Goal: Task Accomplishment & Management: Use online tool/utility

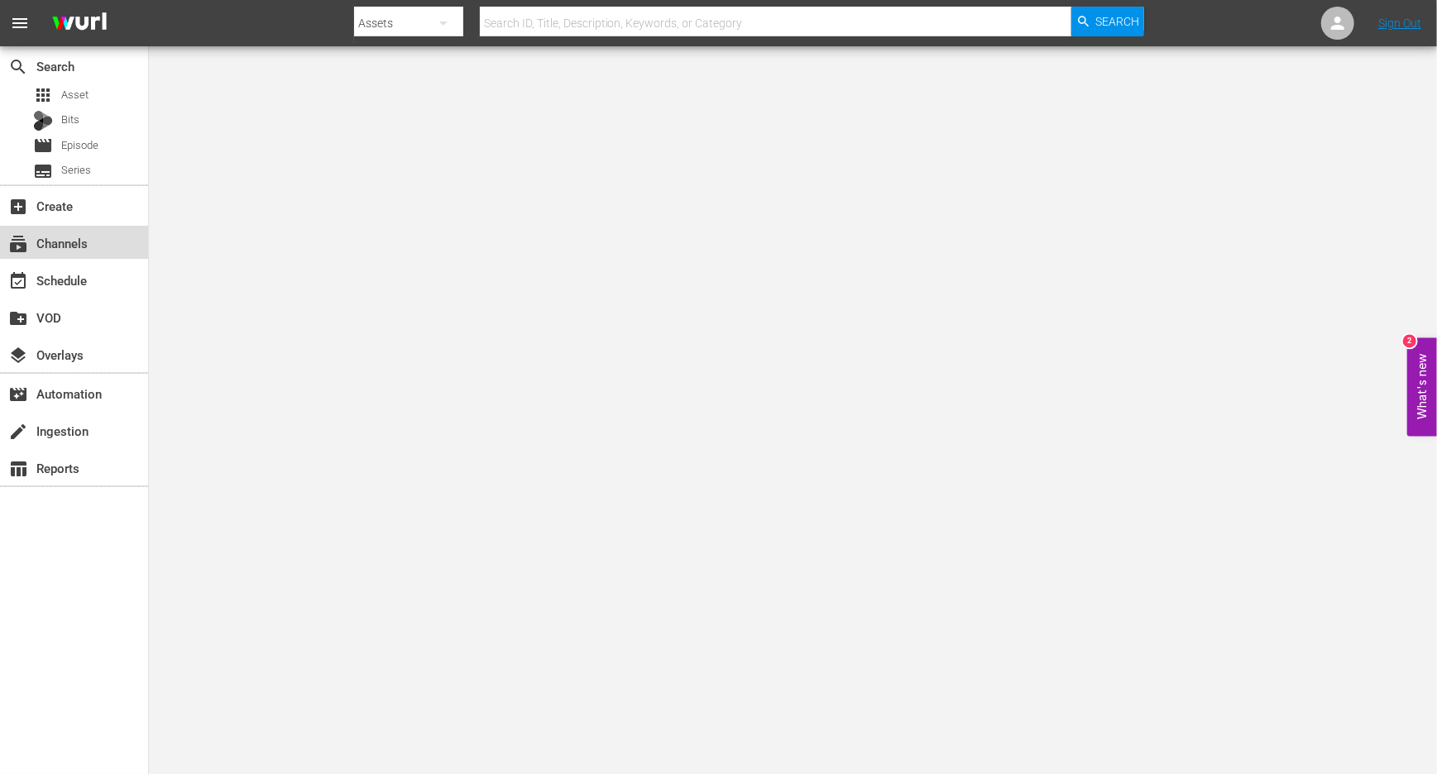
click at [73, 256] on div "subscriptions Channels" at bounding box center [74, 242] width 148 height 33
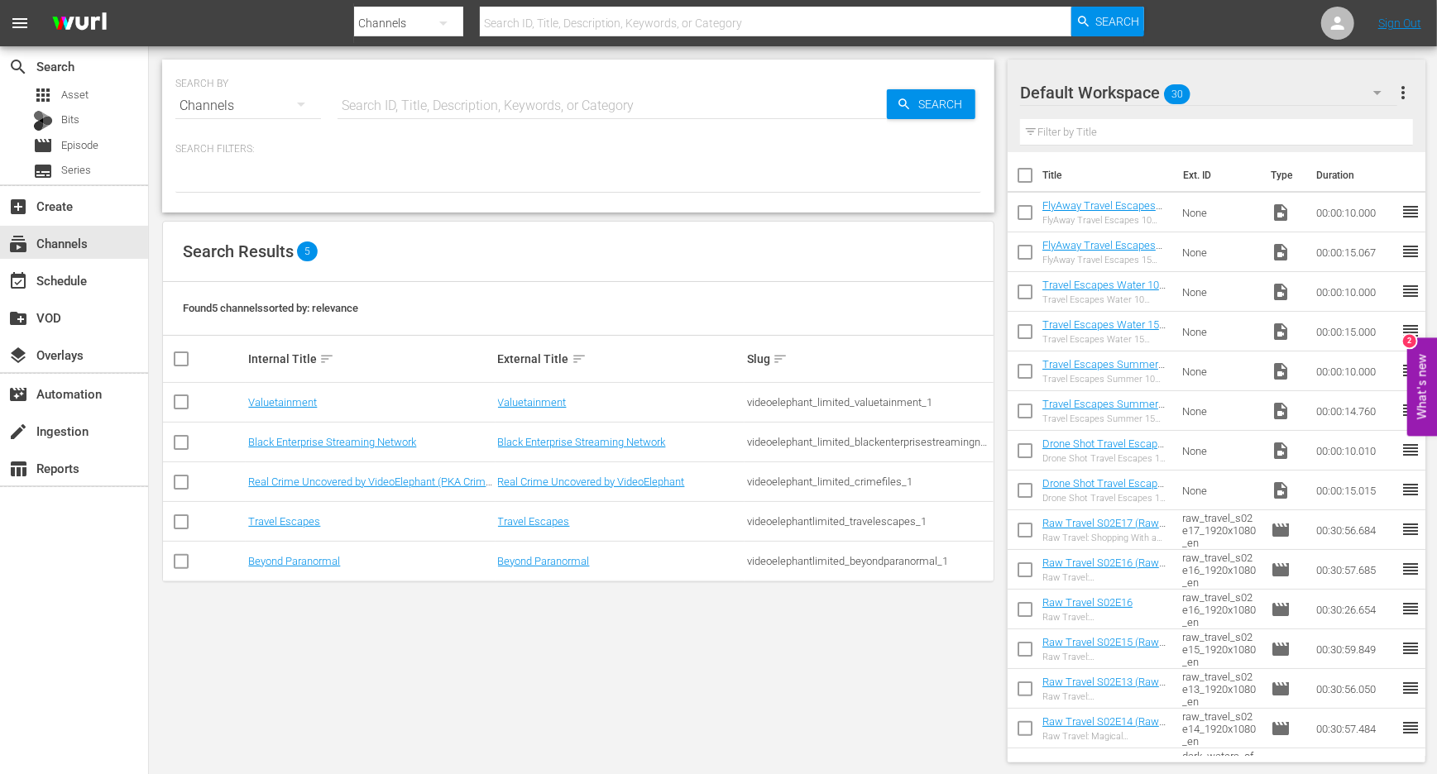
click at [174, 563] on input "checkbox" at bounding box center [181, 565] width 20 height 20
checkbox input "true"
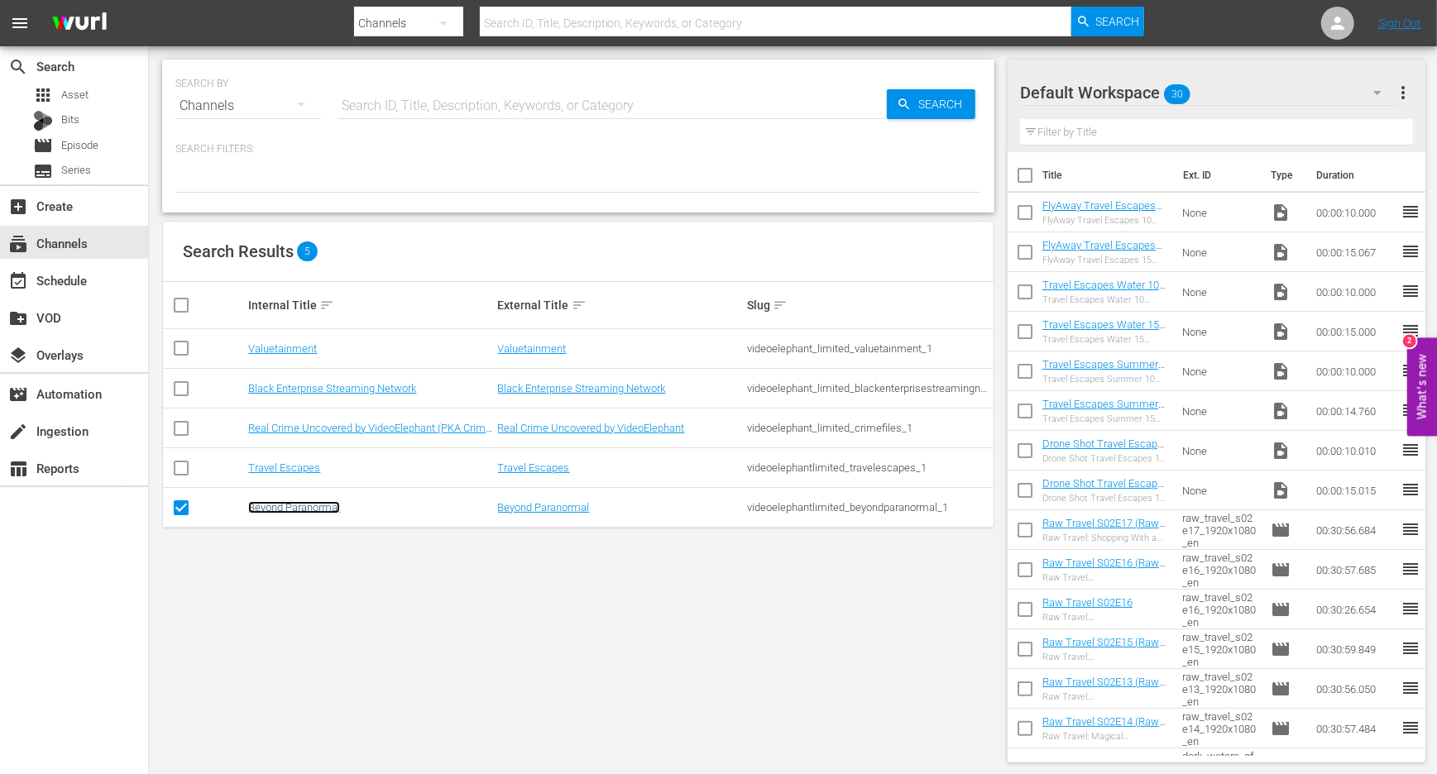
click at [275, 504] on link "Beyond Paranormal" at bounding box center [294, 507] width 92 height 12
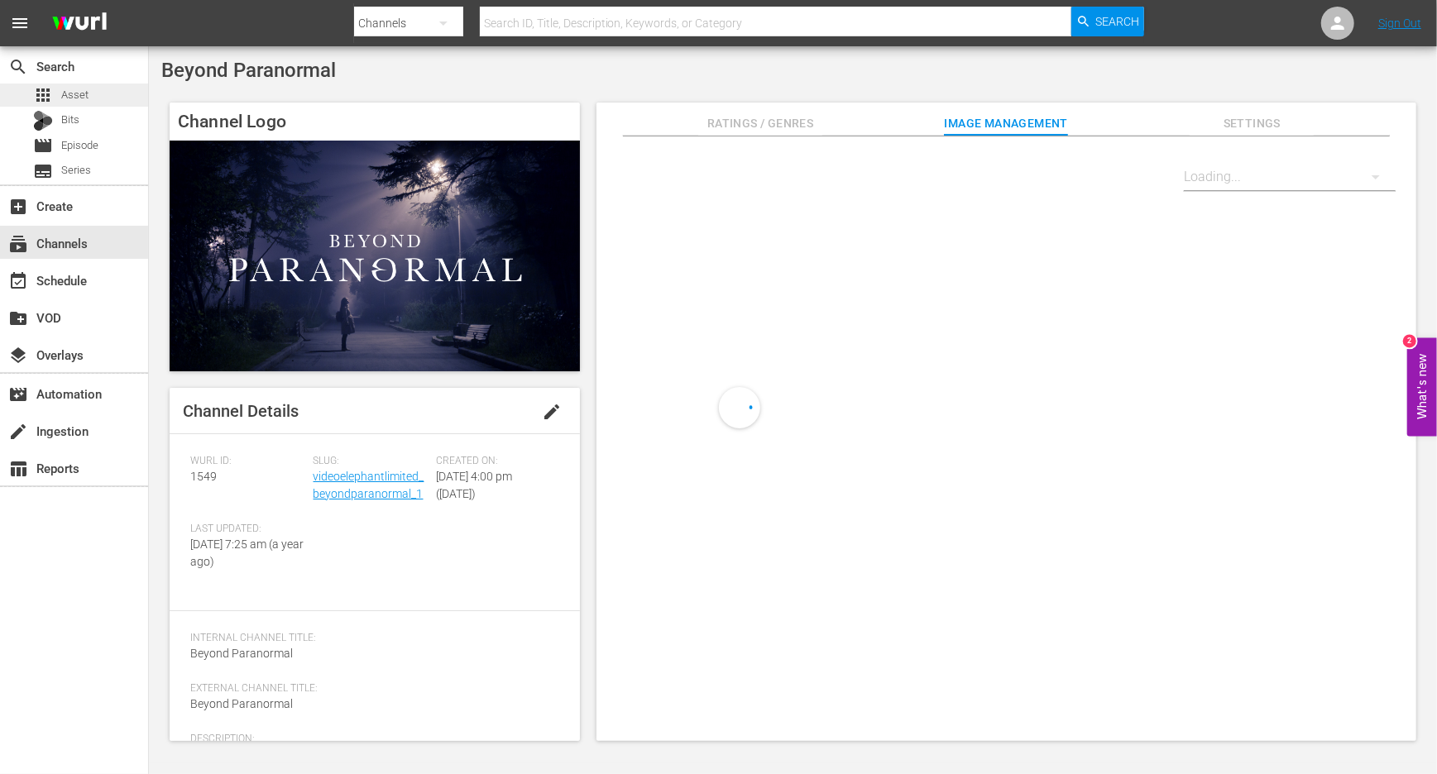
click at [75, 93] on span "Asset" at bounding box center [74, 95] width 27 height 17
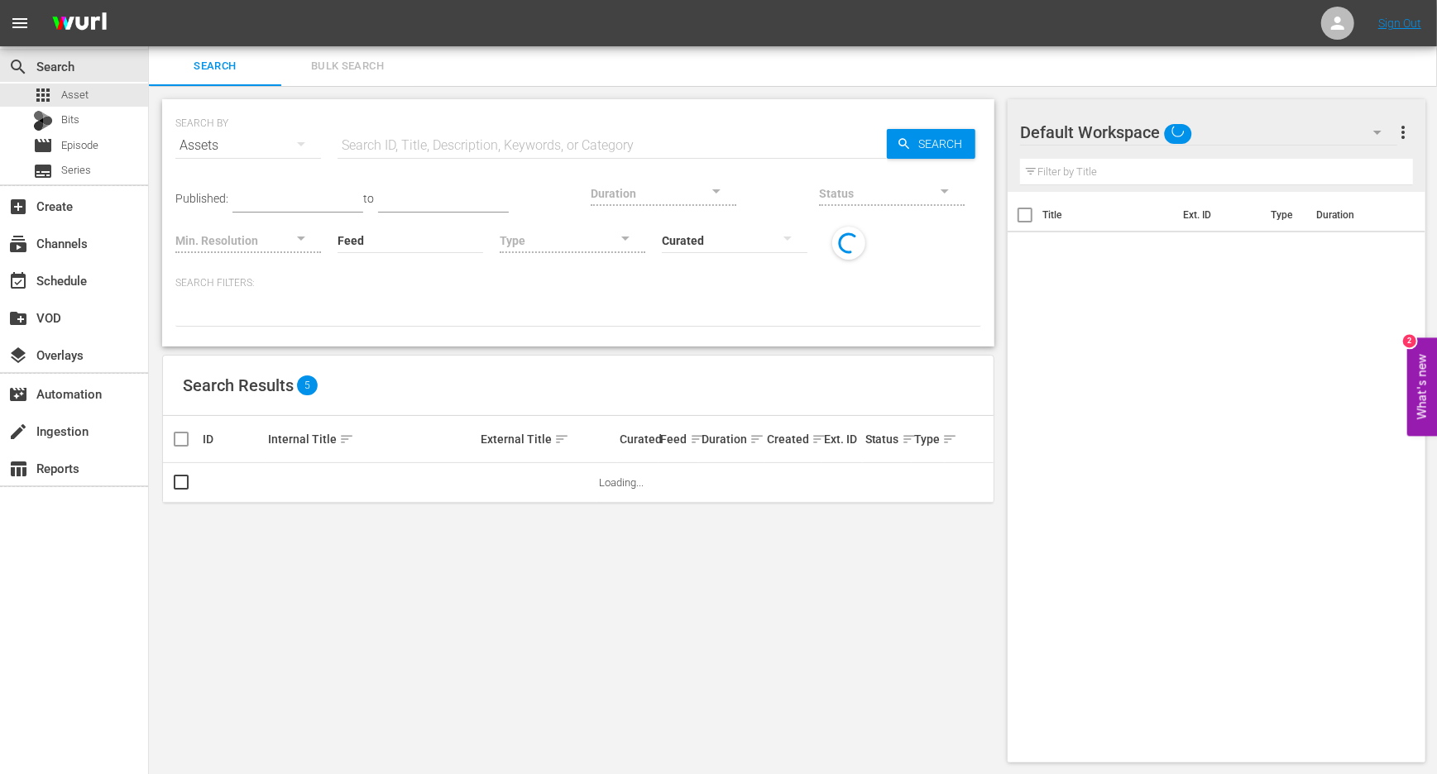
click at [480, 146] on input "text" at bounding box center [612, 146] width 549 height 40
paste input "Bioterrorism: The Truth"
type input "Bioterrorism: The Truth"
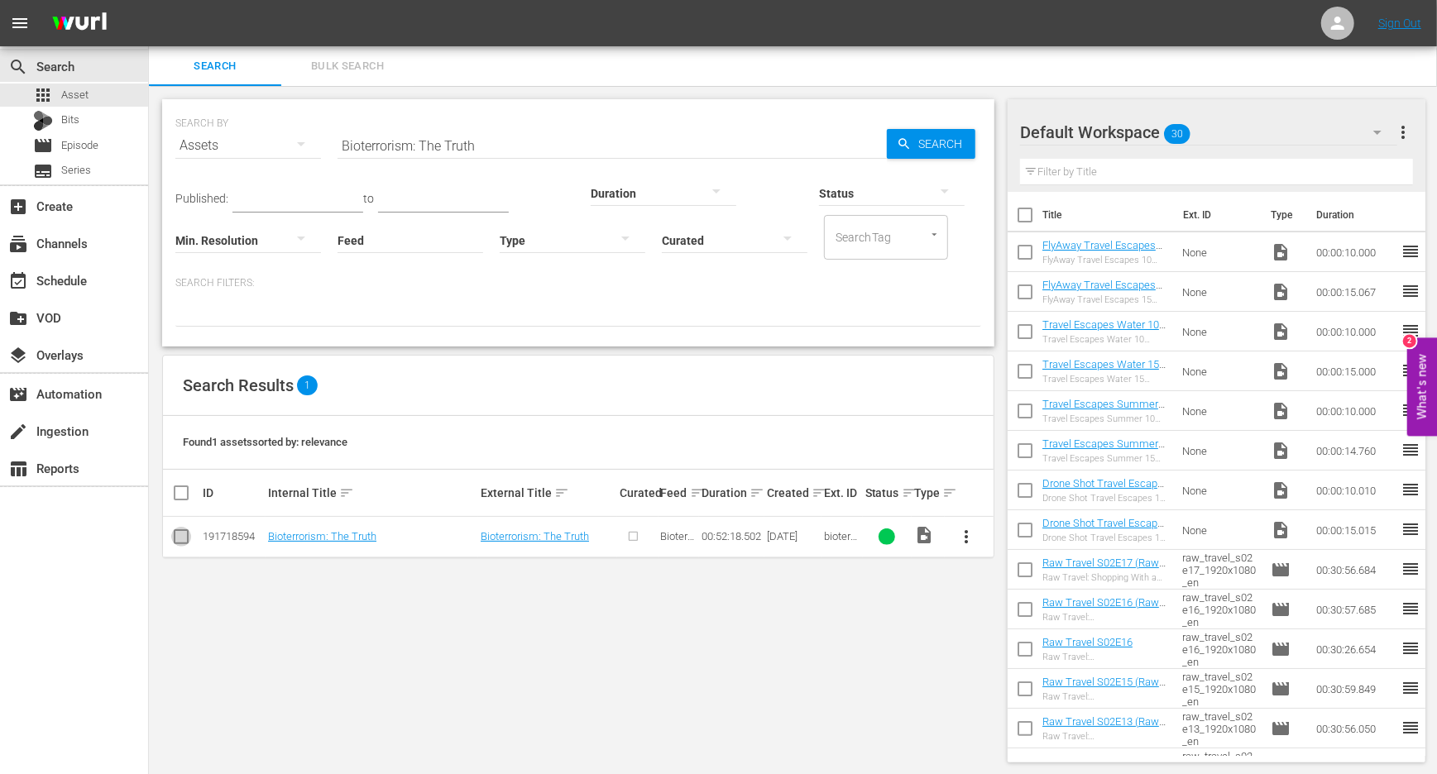
click at [180, 539] on input "checkbox" at bounding box center [181, 540] width 20 height 20
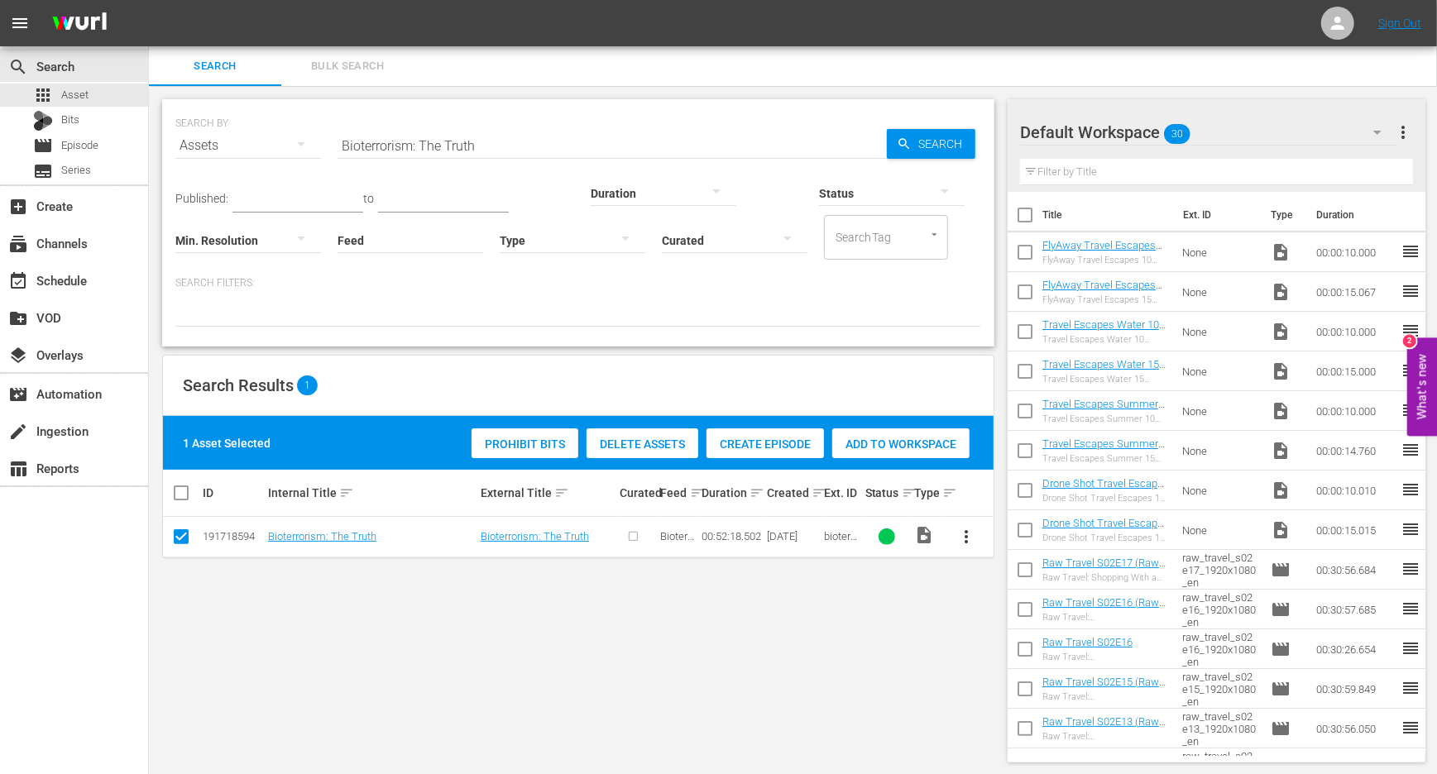
click at [758, 439] on span "Create Episode" at bounding box center [765, 444] width 117 height 13
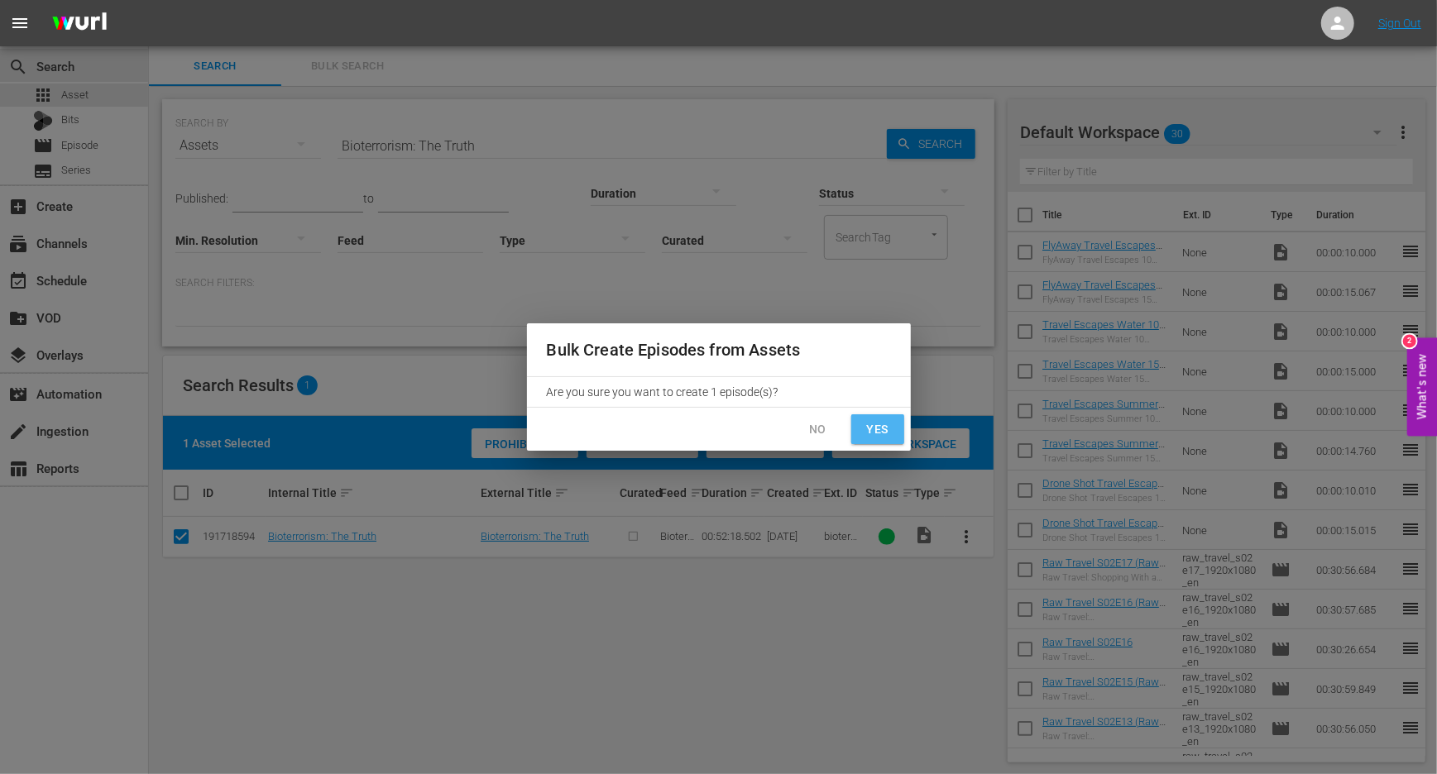
click at [880, 427] on span "Yes" at bounding box center [878, 429] width 26 height 21
checkbox input "false"
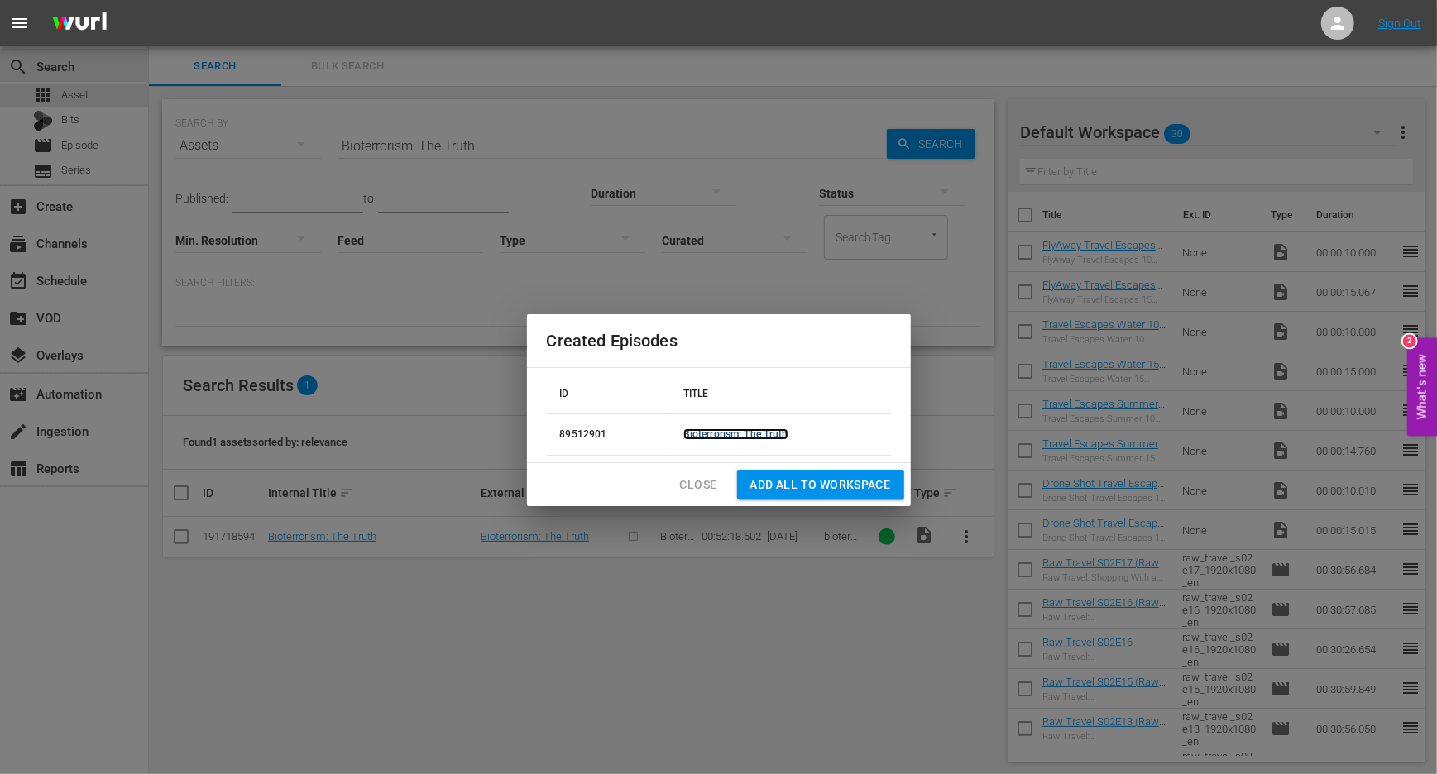
click at [721, 431] on link "Bioterrorism: The Truth" at bounding box center [735, 435] width 105 height 12
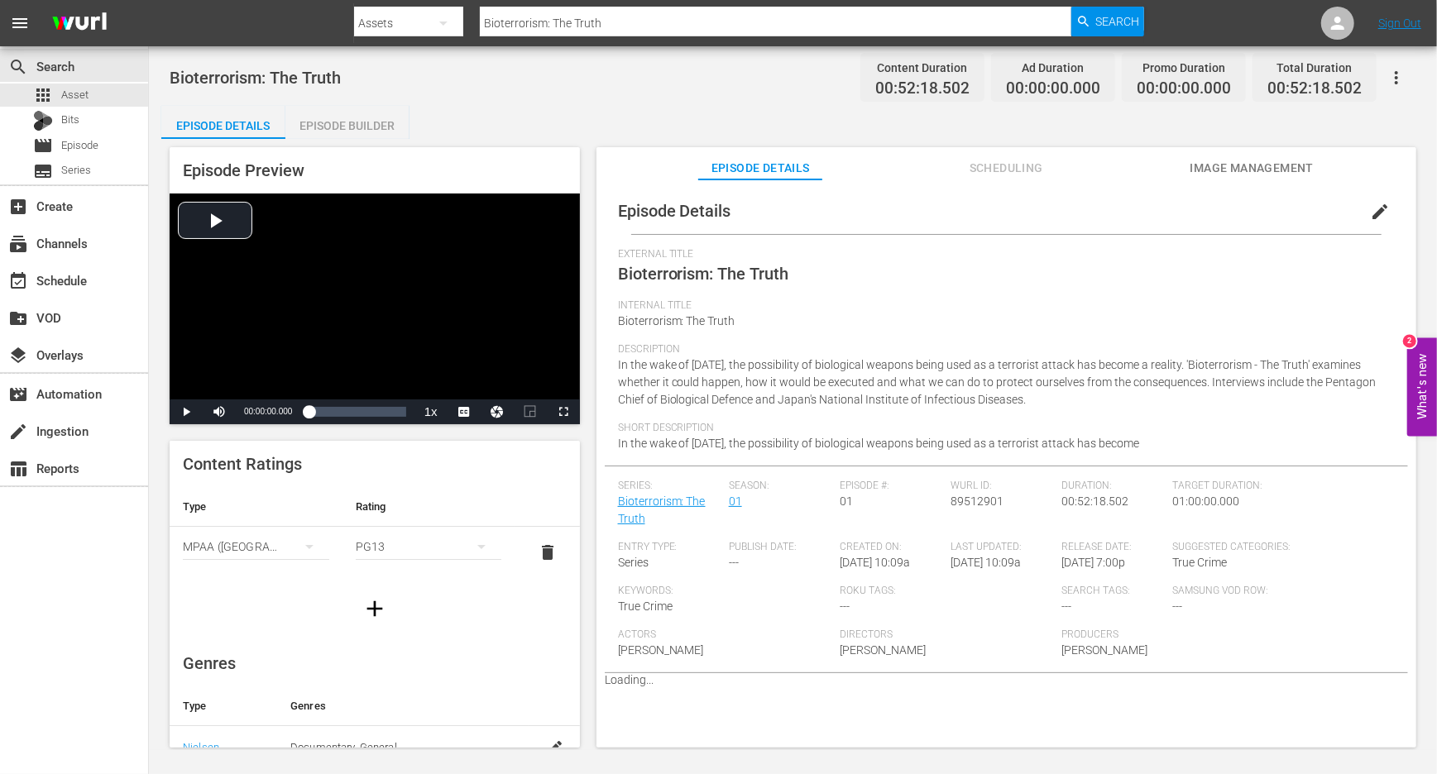
click at [386, 122] on div "Episode Builder" at bounding box center [347, 126] width 124 height 40
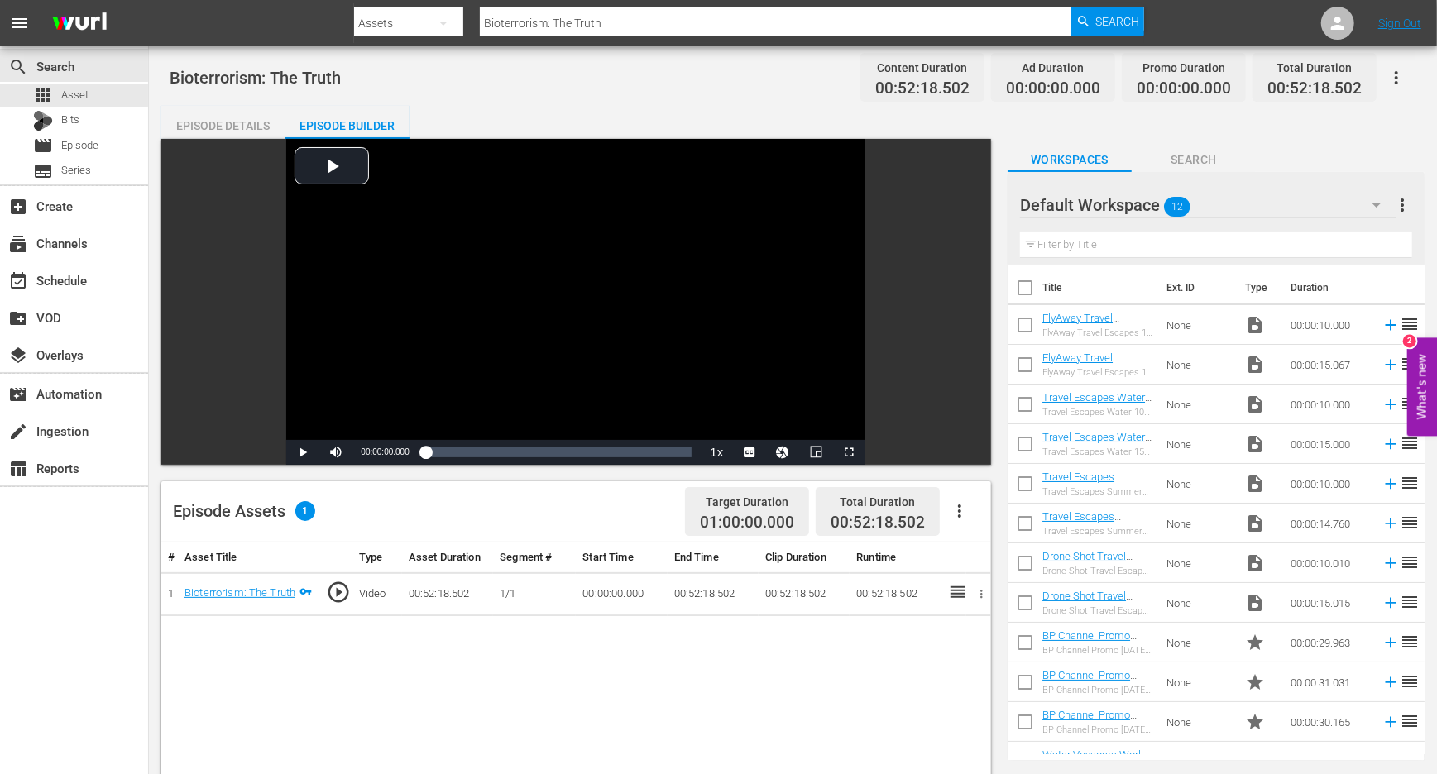
click at [962, 508] on icon "button" at bounding box center [960, 511] width 20 height 20
click at [985, 520] on div "Edit Cue Points" at bounding box center [1009, 518] width 113 height 40
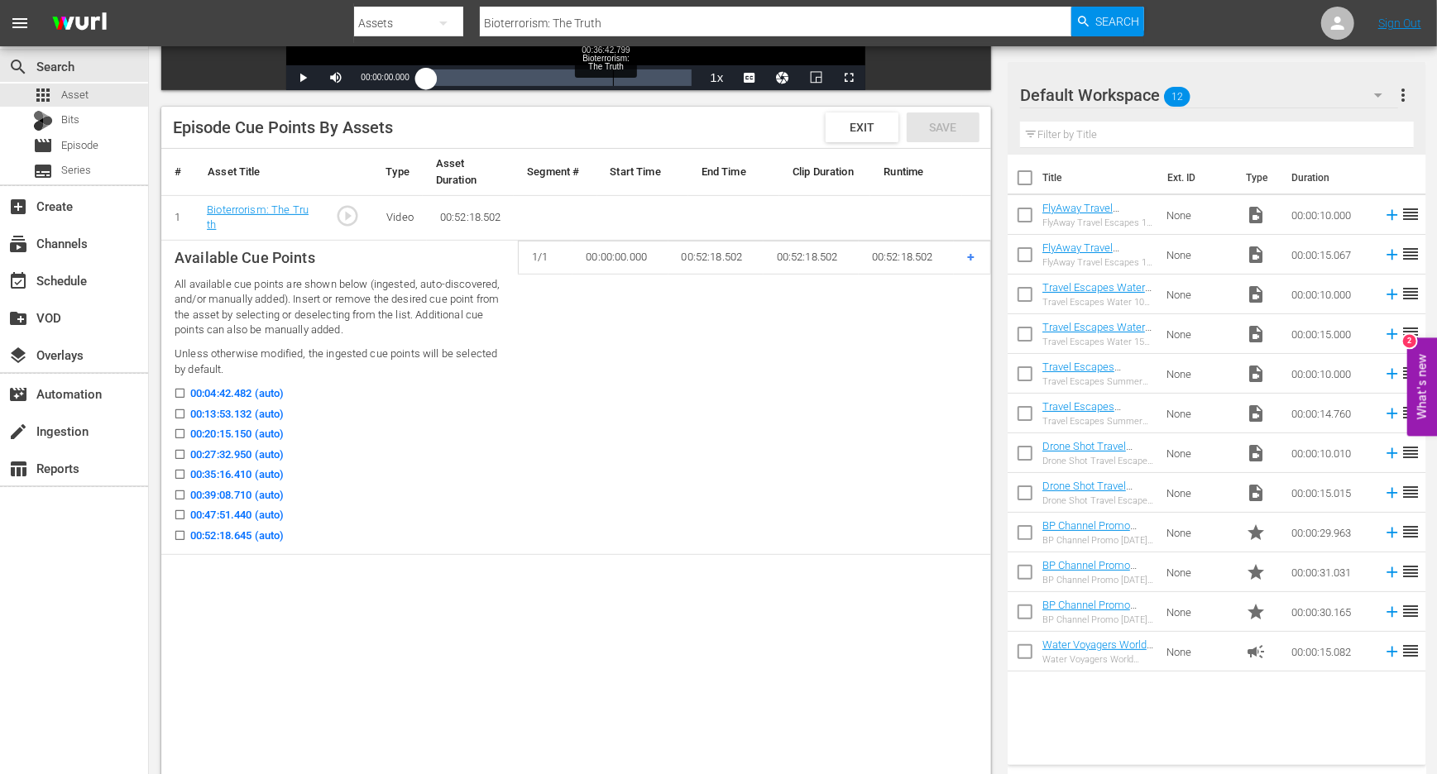
scroll to position [408, 0]
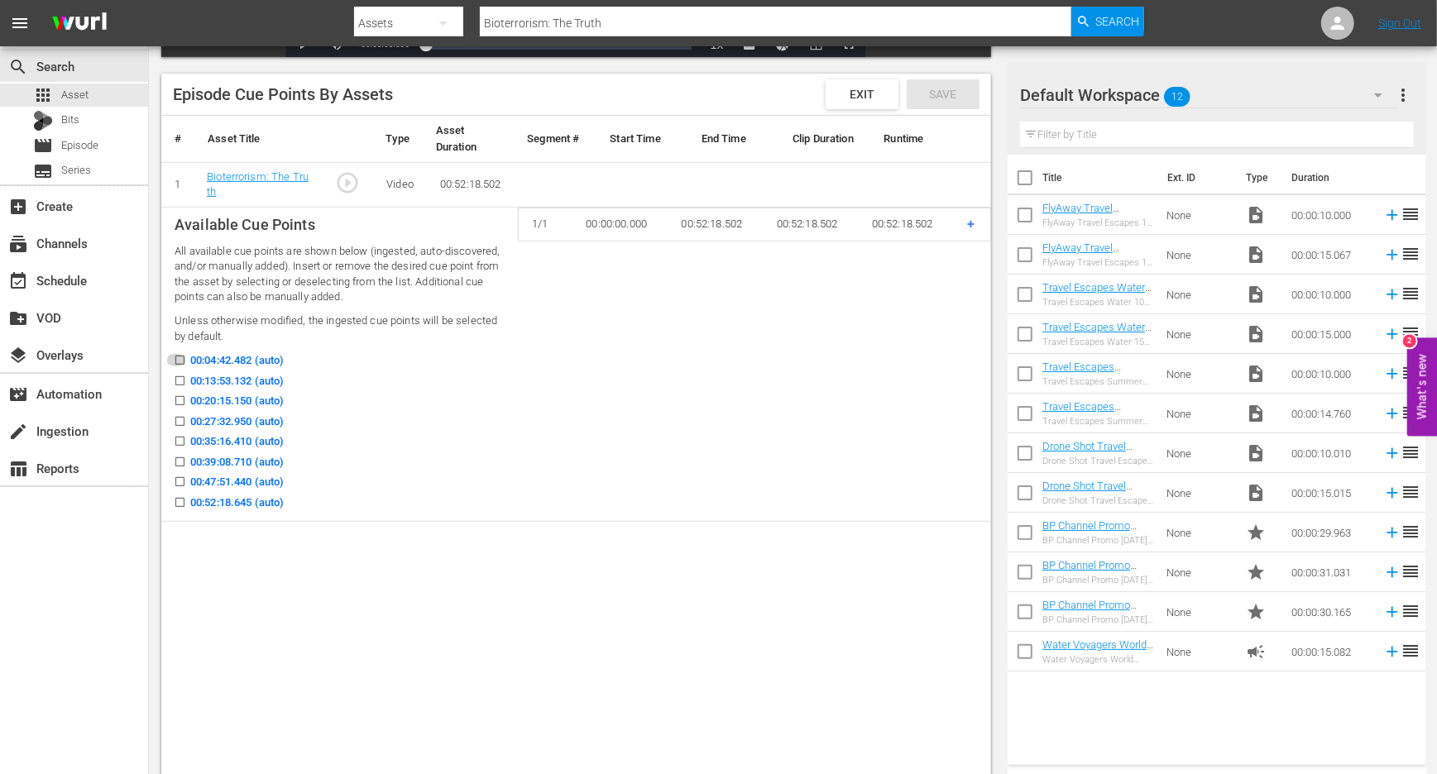
click at [180, 358] on input "00:04:42.482 (auto)" at bounding box center [175, 363] width 21 height 12
checkbox input "true"
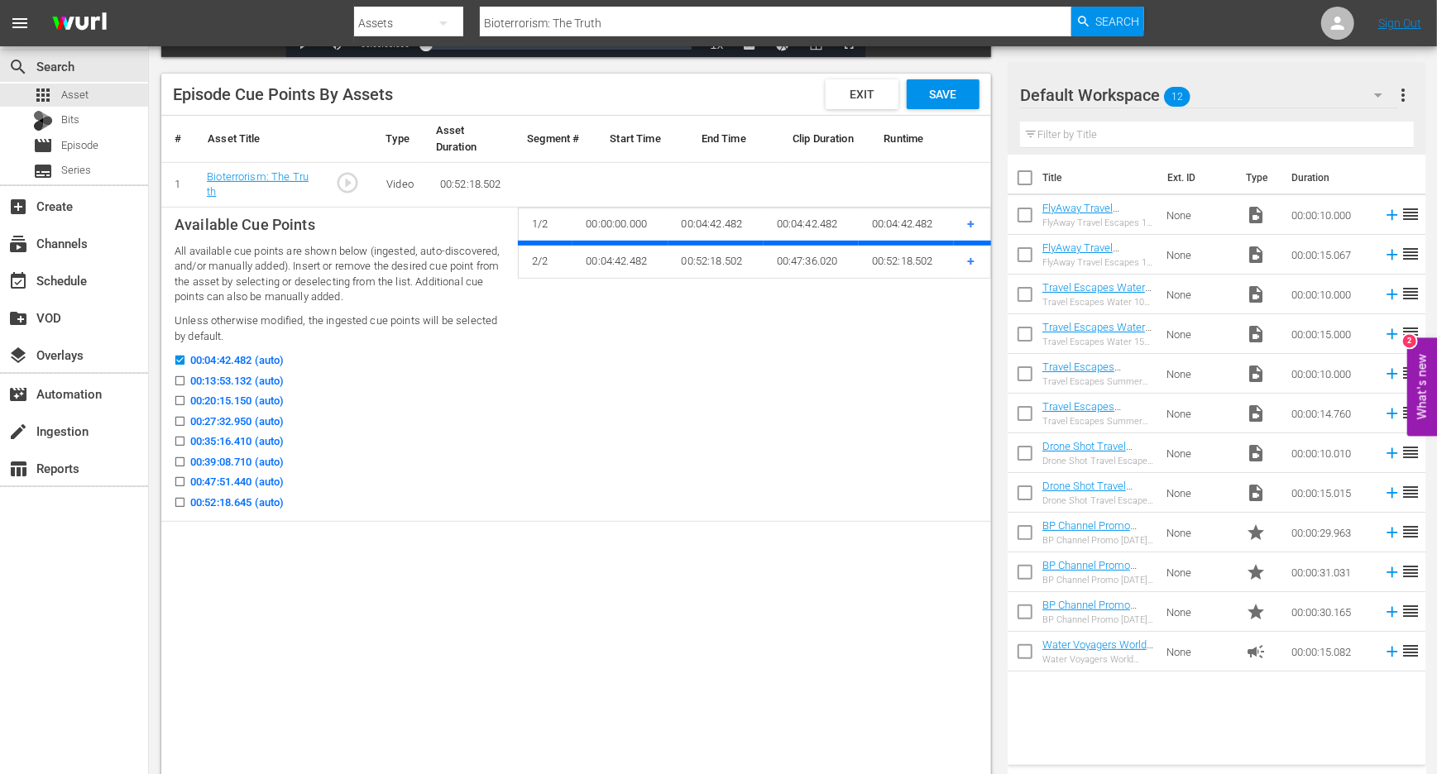
click at [180, 373] on label "00:13:53.132 (auto)" at bounding box center [224, 381] width 118 height 17
click at [180, 378] on input "00:13:53.132 (auto)" at bounding box center [175, 384] width 21 height 12
checkbox input "true"
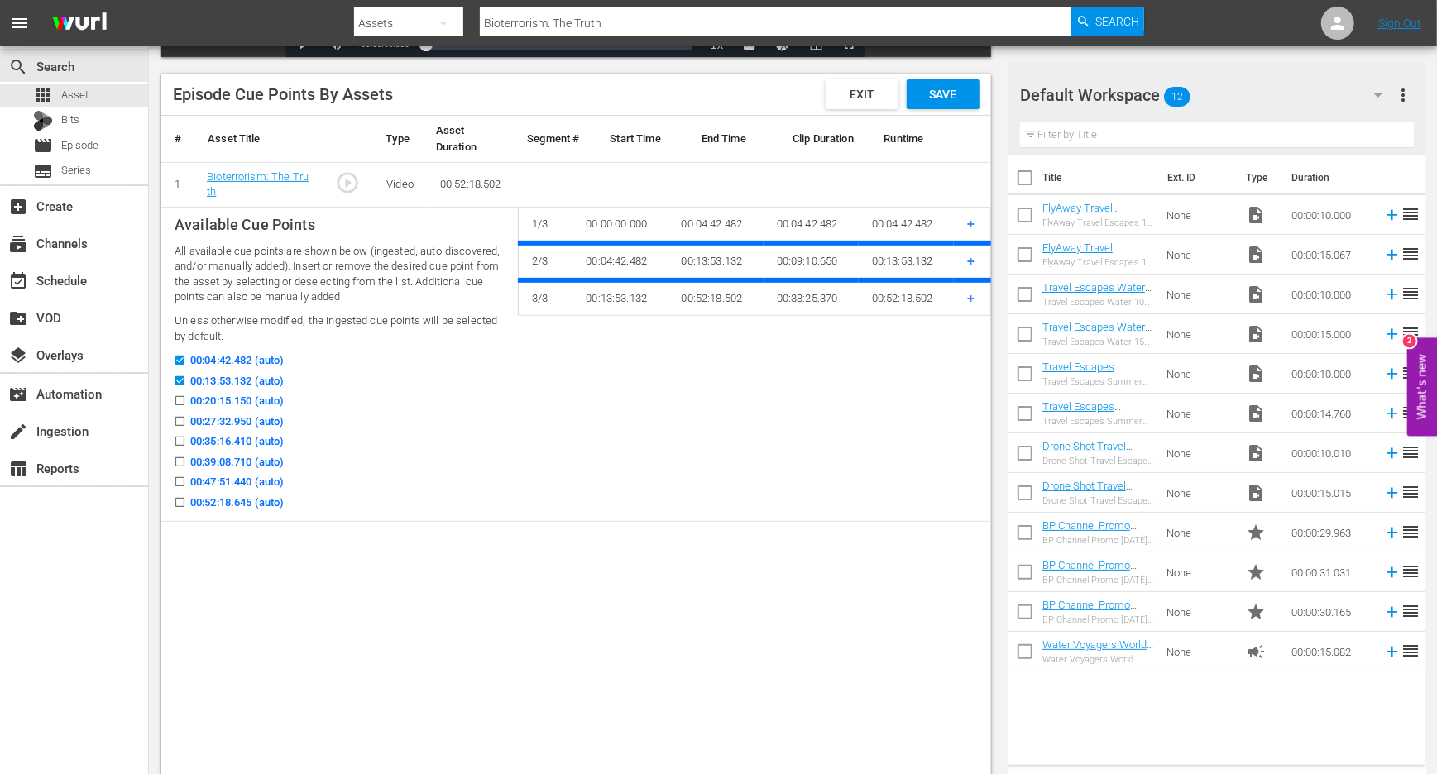
click at [179, 400] on input "00:20:15.150 (auto)" at bounding box center [175, 404] width 21 height 12
checkbox input "true"
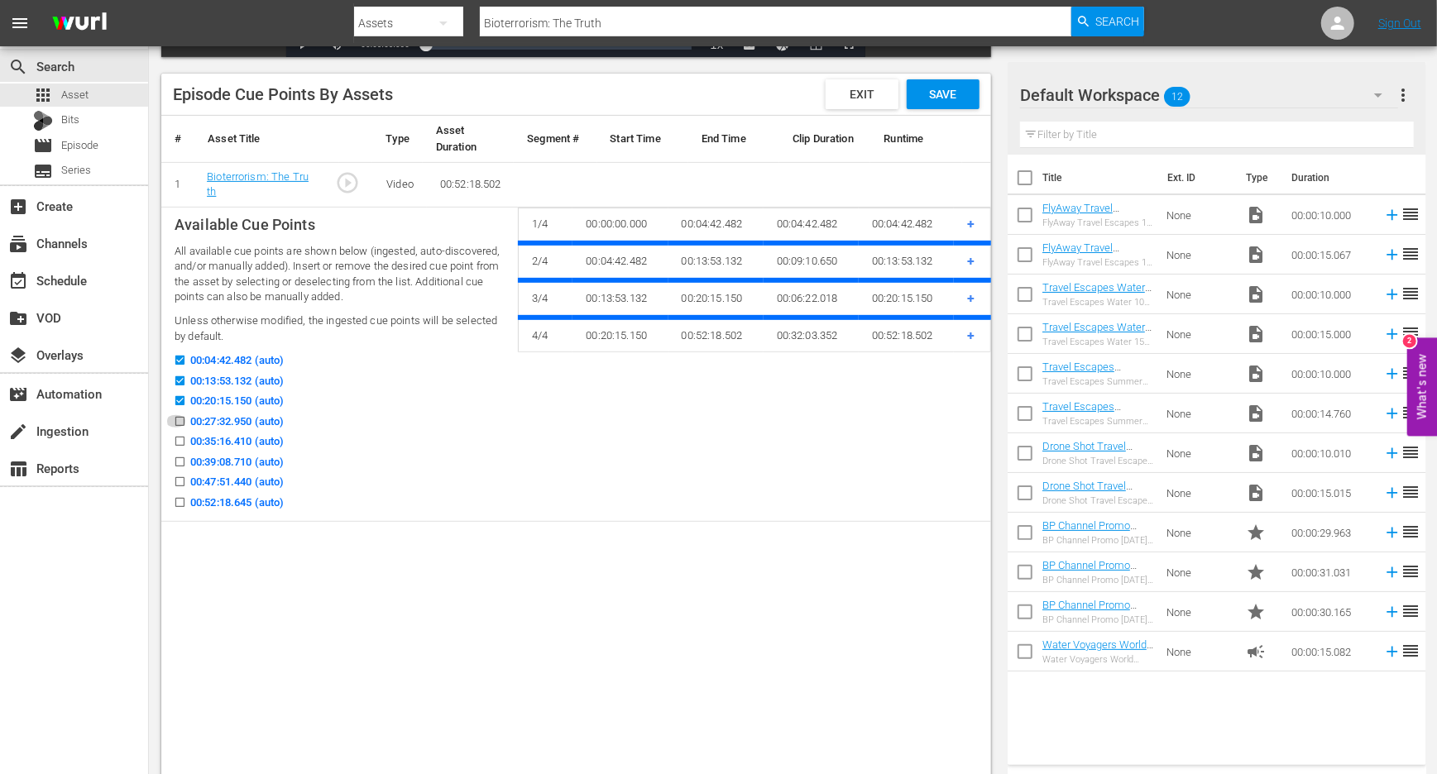
click at [182, 421] on input "00:27:32.950 (auto)" at bounding box center [175, 425] width 21 height 12
checkbox input "true"
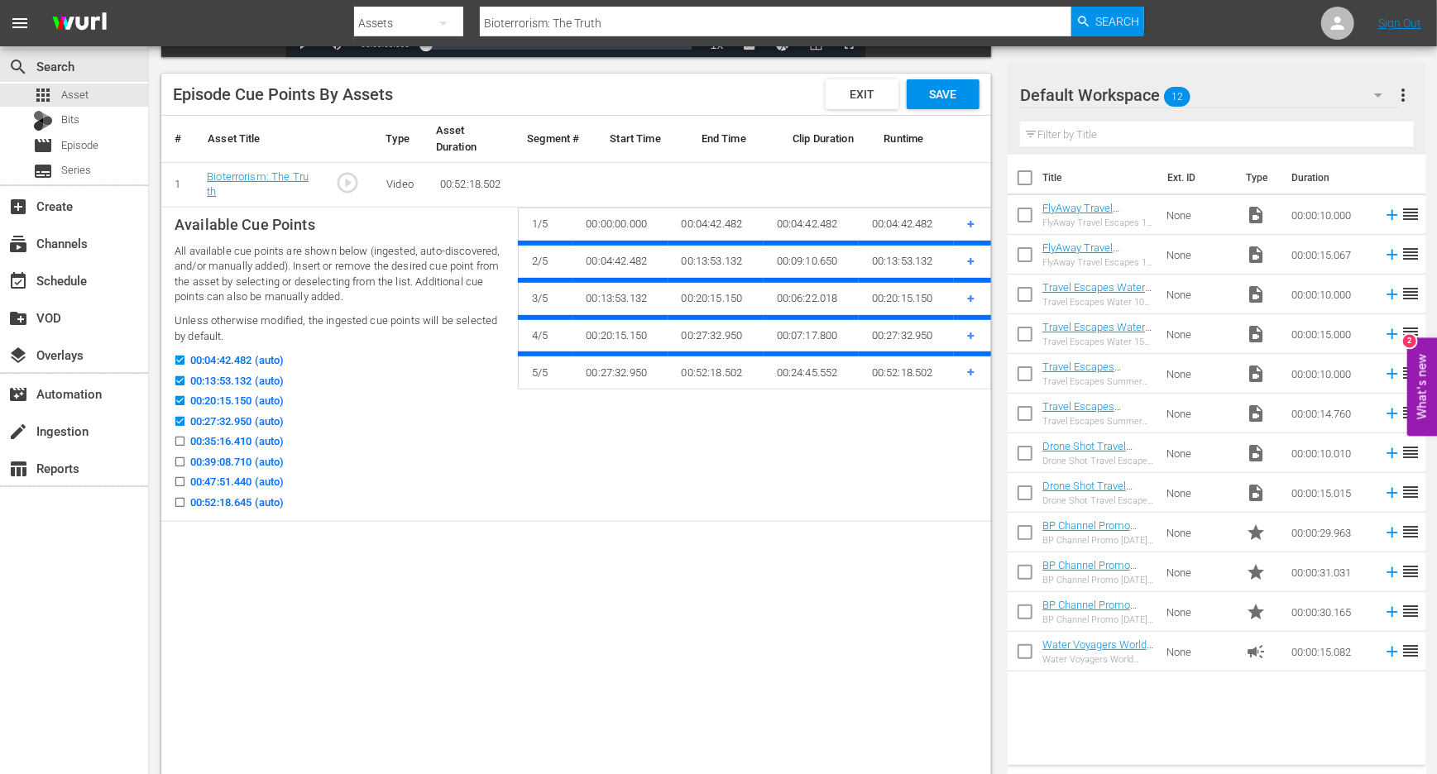
click at [181, 439] on input "00:35:16.410 (auto)" at bounding box center [175, 445] width 21 height 12
checkbox input "true"
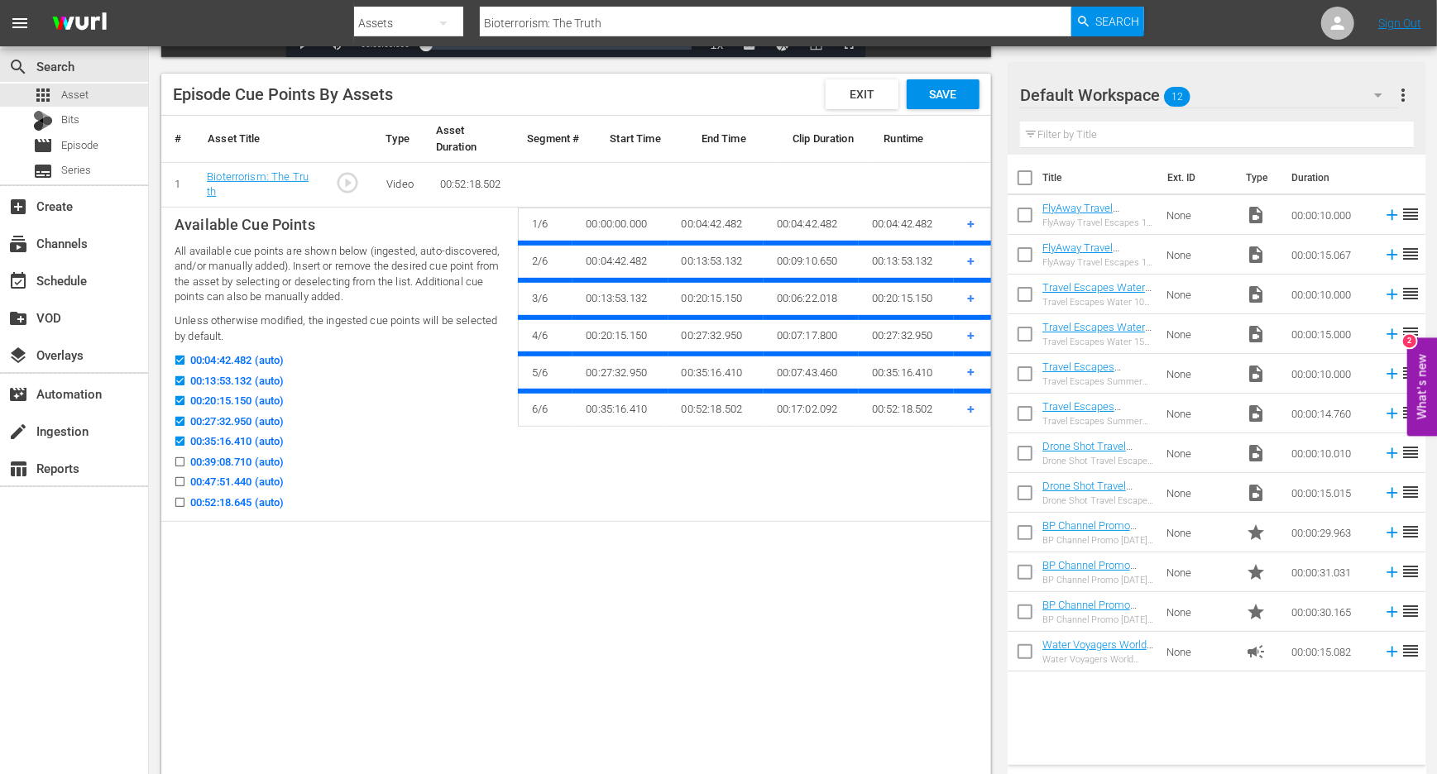
click at [180, 465] on input "00:39:08.710 (auto)" at bounding box center [175, 465] width 21 height 12
checkbox input "true"
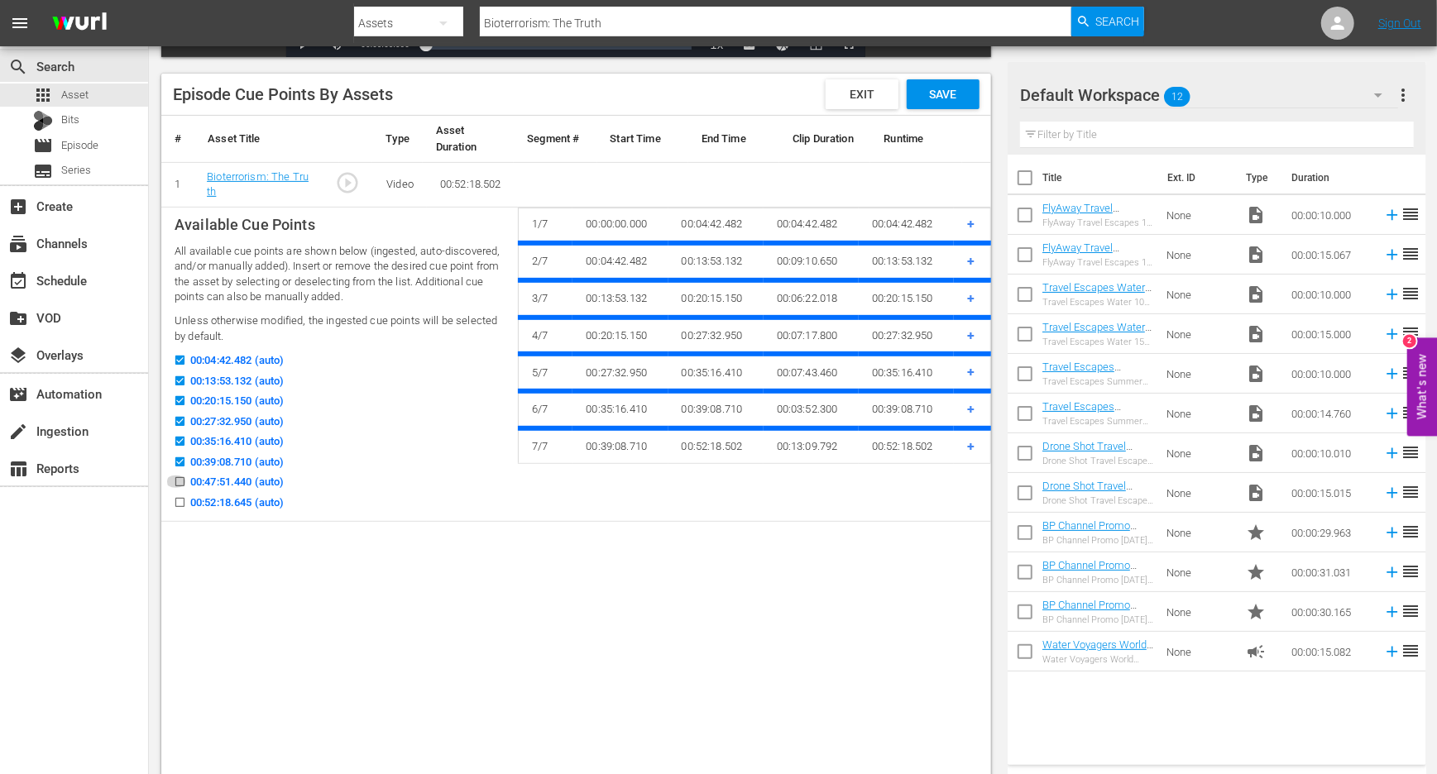
click at [178, 483] on input "00:47:51.440 (auto)" at bounding box center [175, 485] width 21 height 12
checkbox input "true"
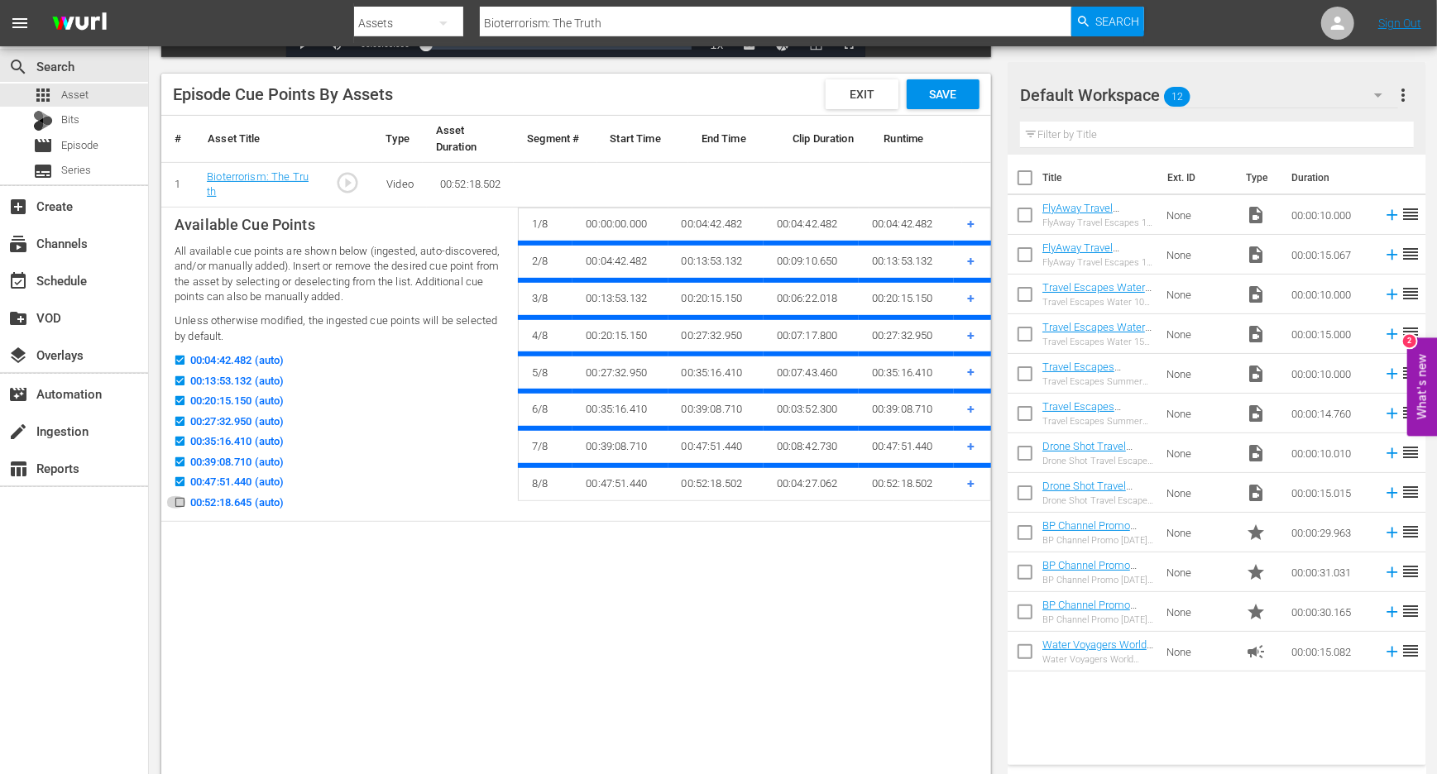
click at [181, 506] on input "00:52:18.645 (auto)" at bounding box center [175, 506] width 21 height 12
checkbox input "true"
click at [958, 95] on span "Save" at bounding box center [943, 94] width 54 height 13
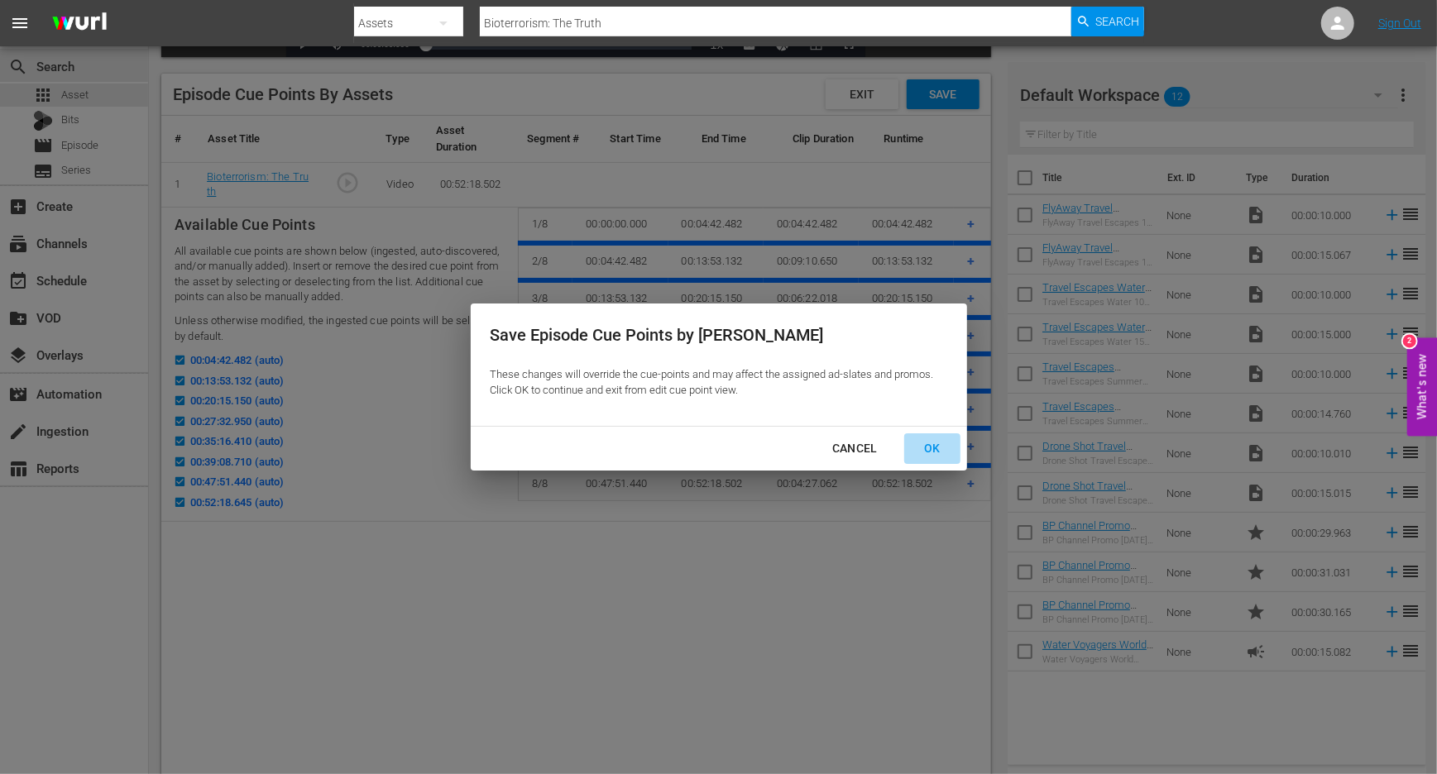
click at [929, 453] on div "OK" at bounding box center [932, 449] width 43 height 21
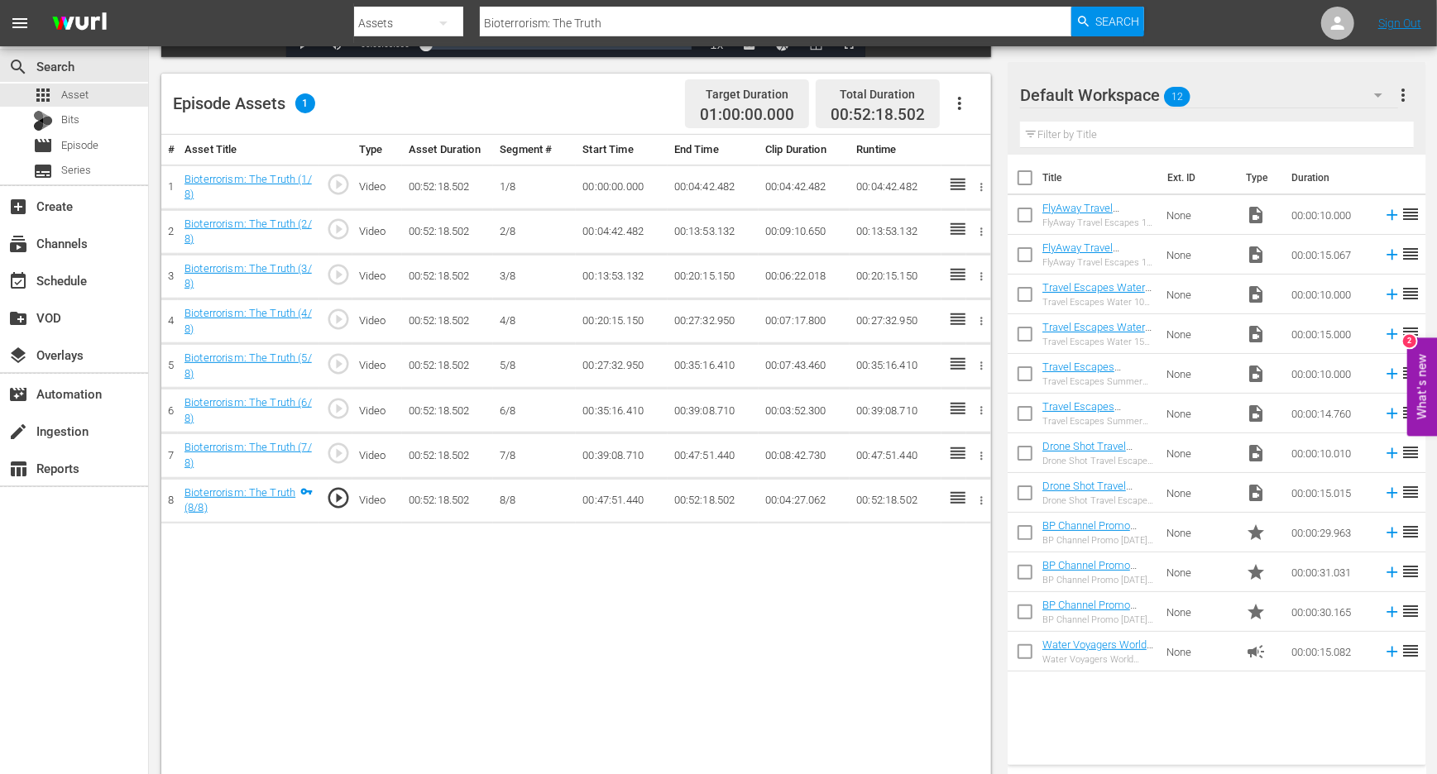
click at [755, 650] on div "# Asset Title Type Asset Duration Segment # Start Time End Time Clip Duration R…" at bounding box center [576, 460] width 830 height 650
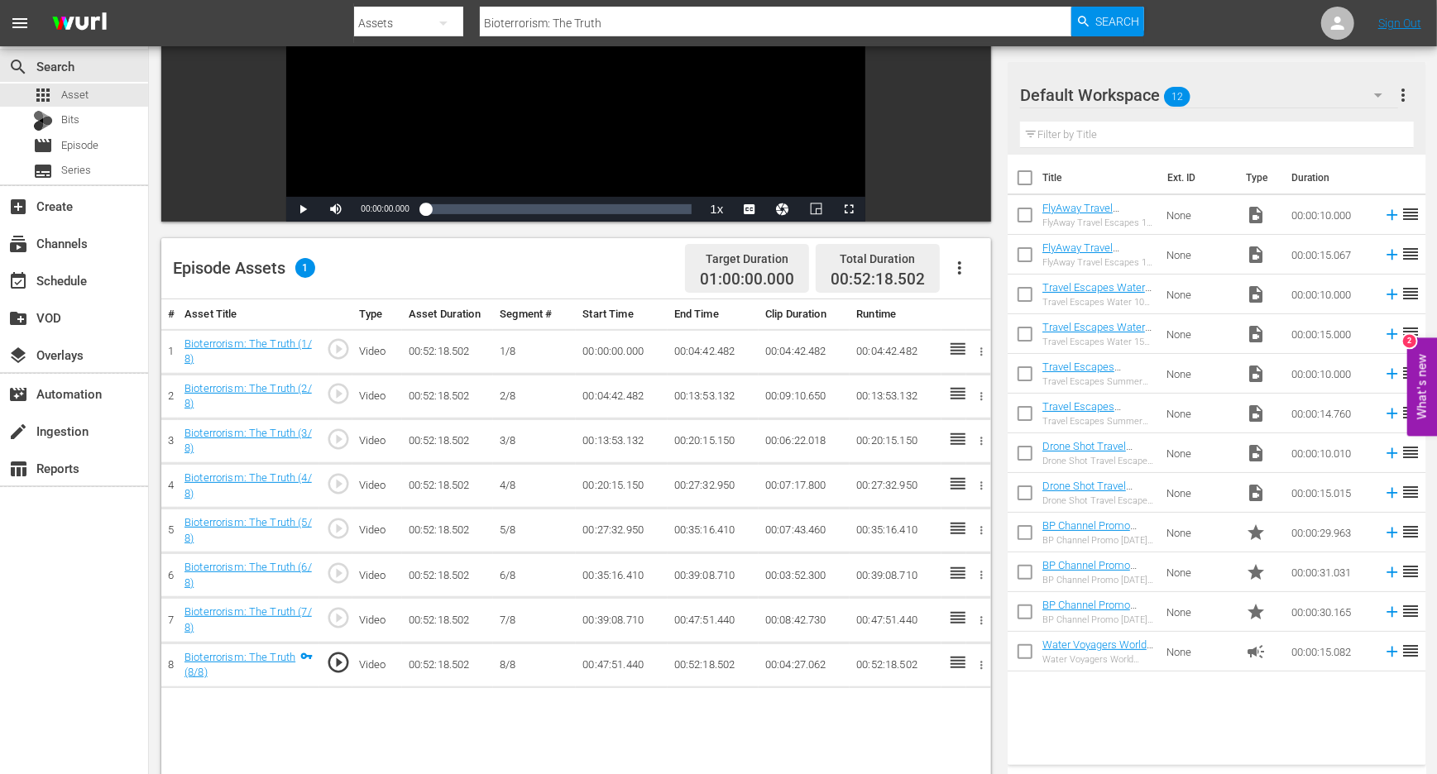
scroll to position [236, 0]
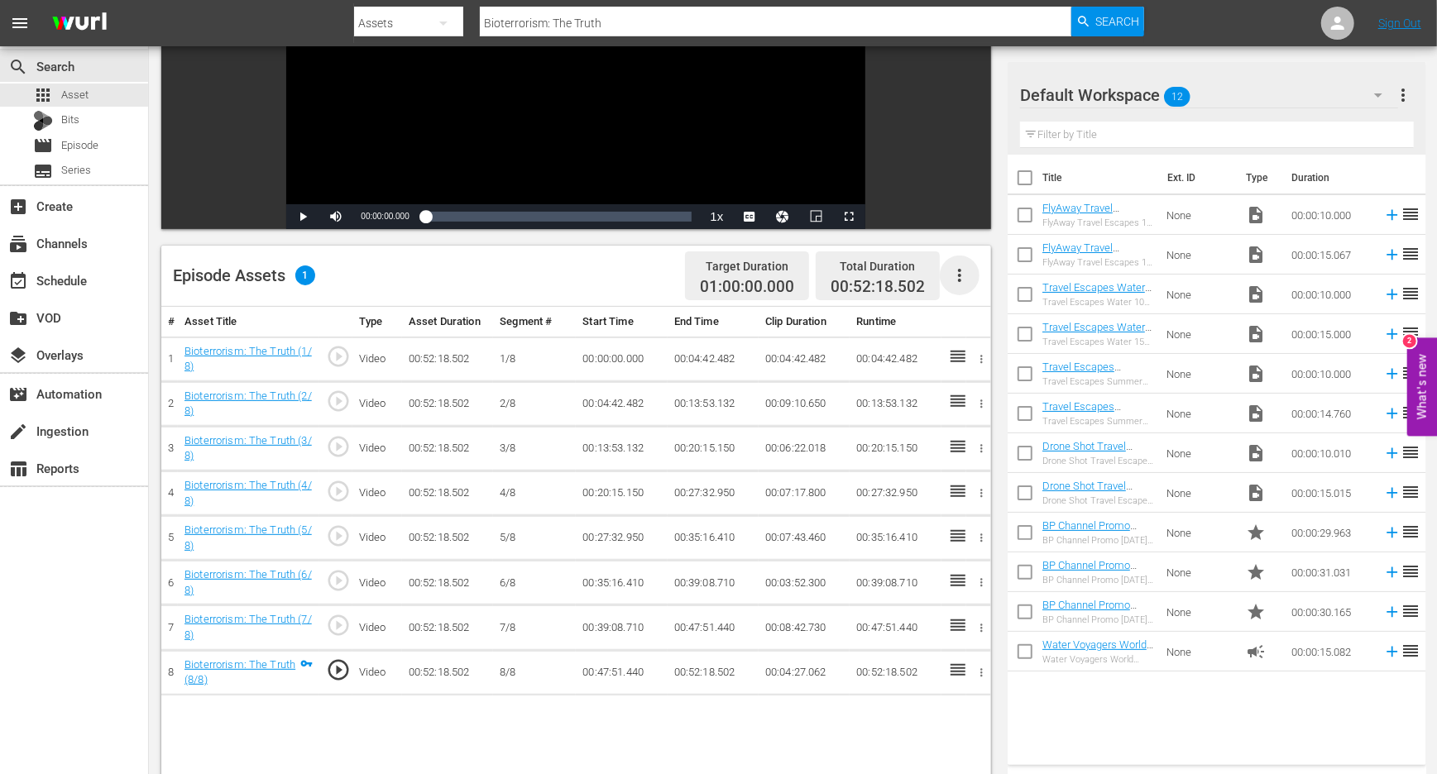
click at [965, 281] on icon "button" at bounding box center [960, 276] width 20 height 20
click at [984, 327] on div "Fill with Ads" at bounding box center [1009, 322] width 113 height 40
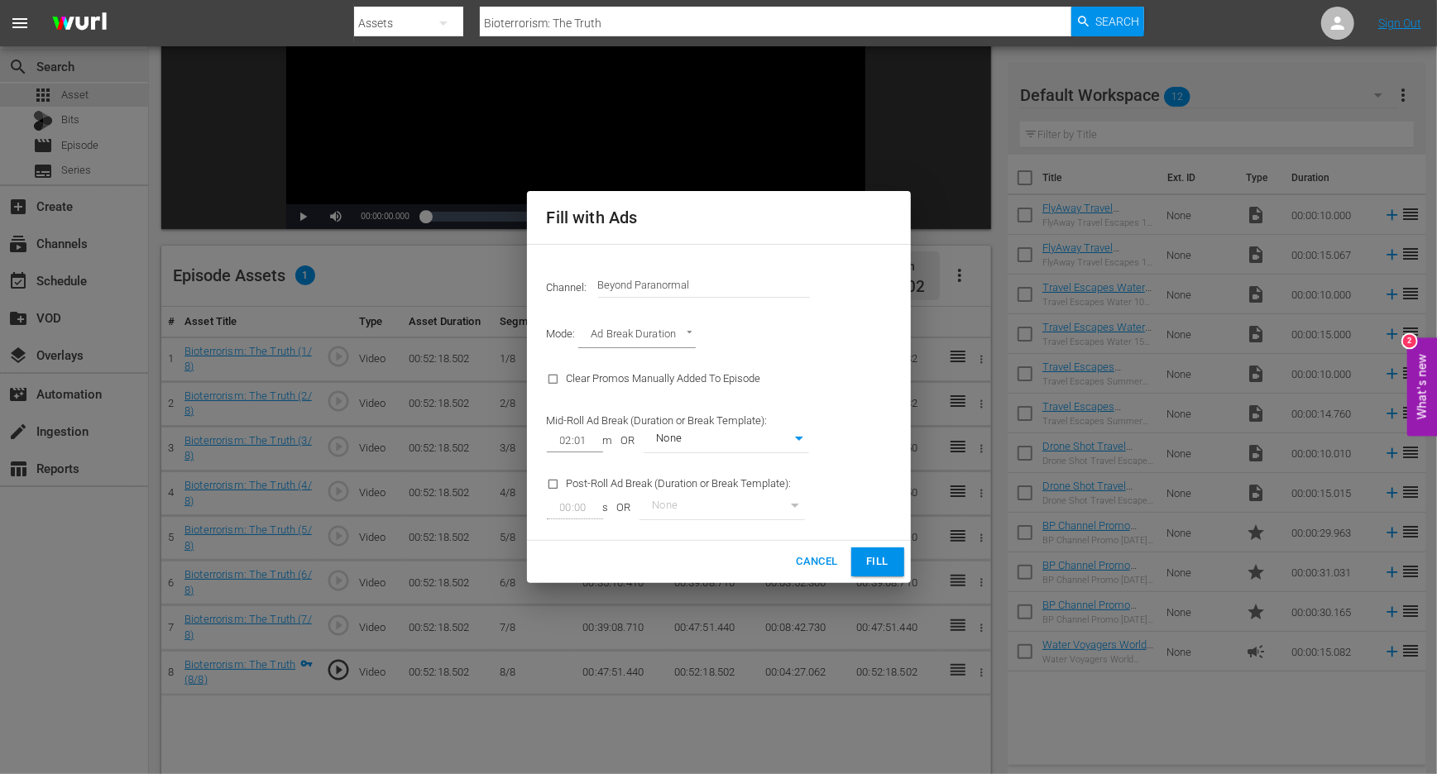
click at [862, 560] on button "Fill" at bounding box center [877, 562] width 53 height 29
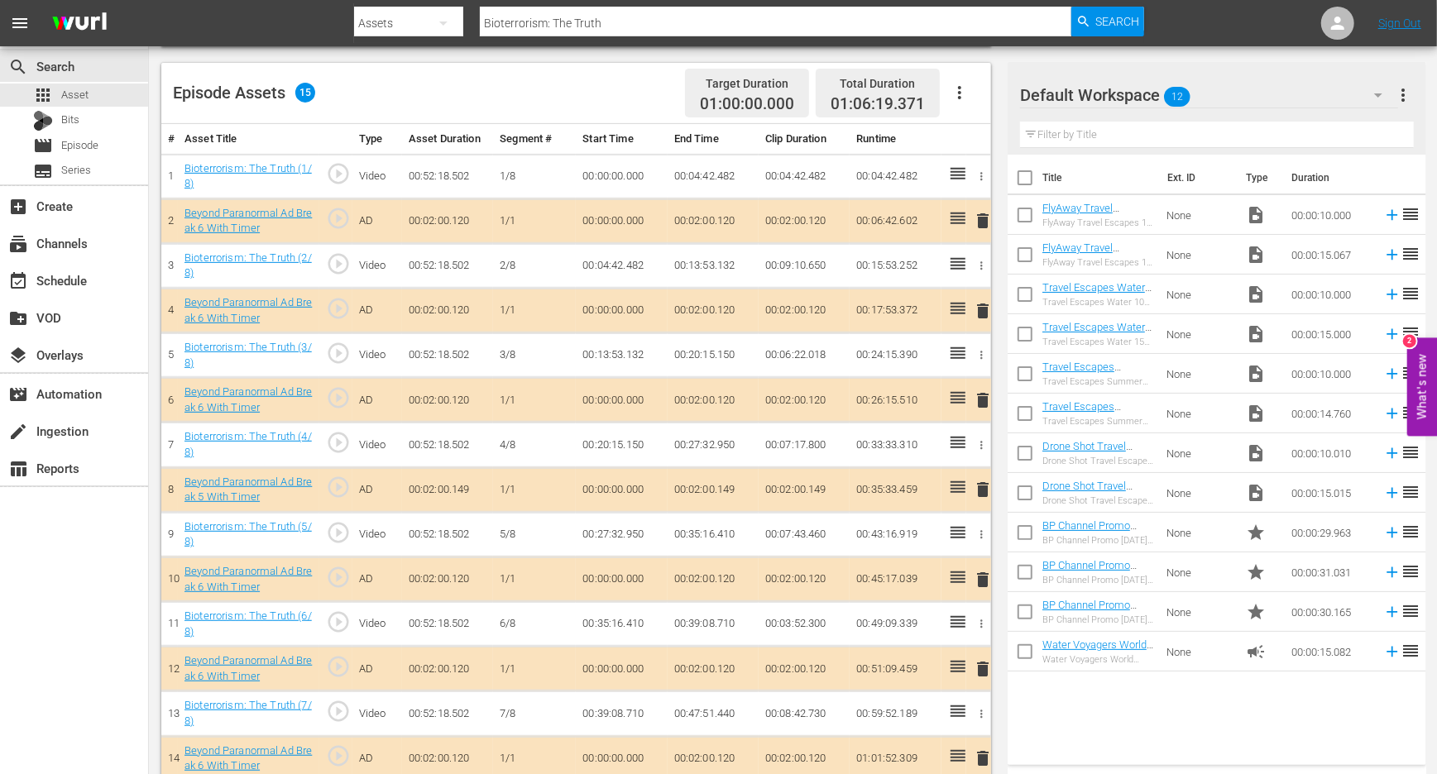
scroll to position [478, 0]
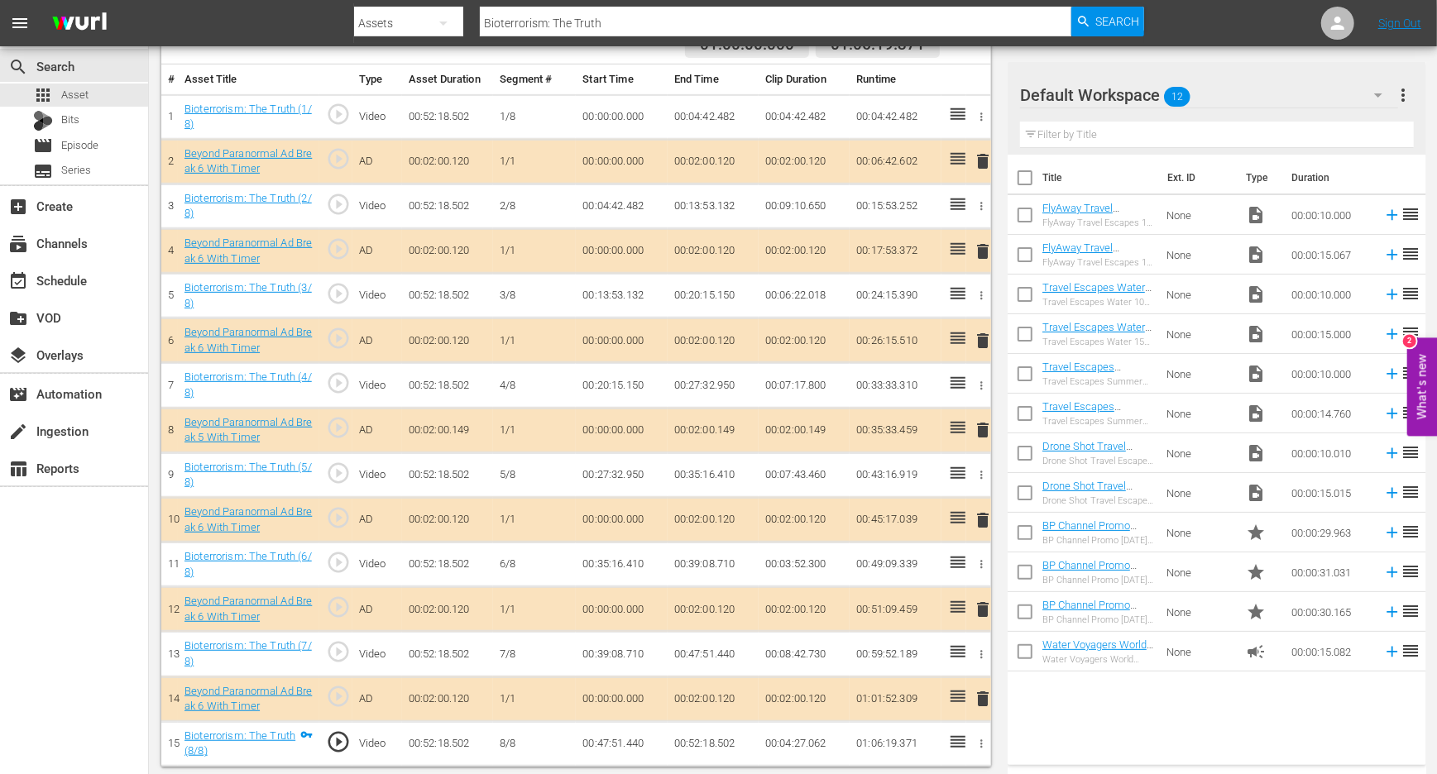
click at [336, 198] on span "play_circle_outline" at bounding box center [338, 204] width 25 height 25
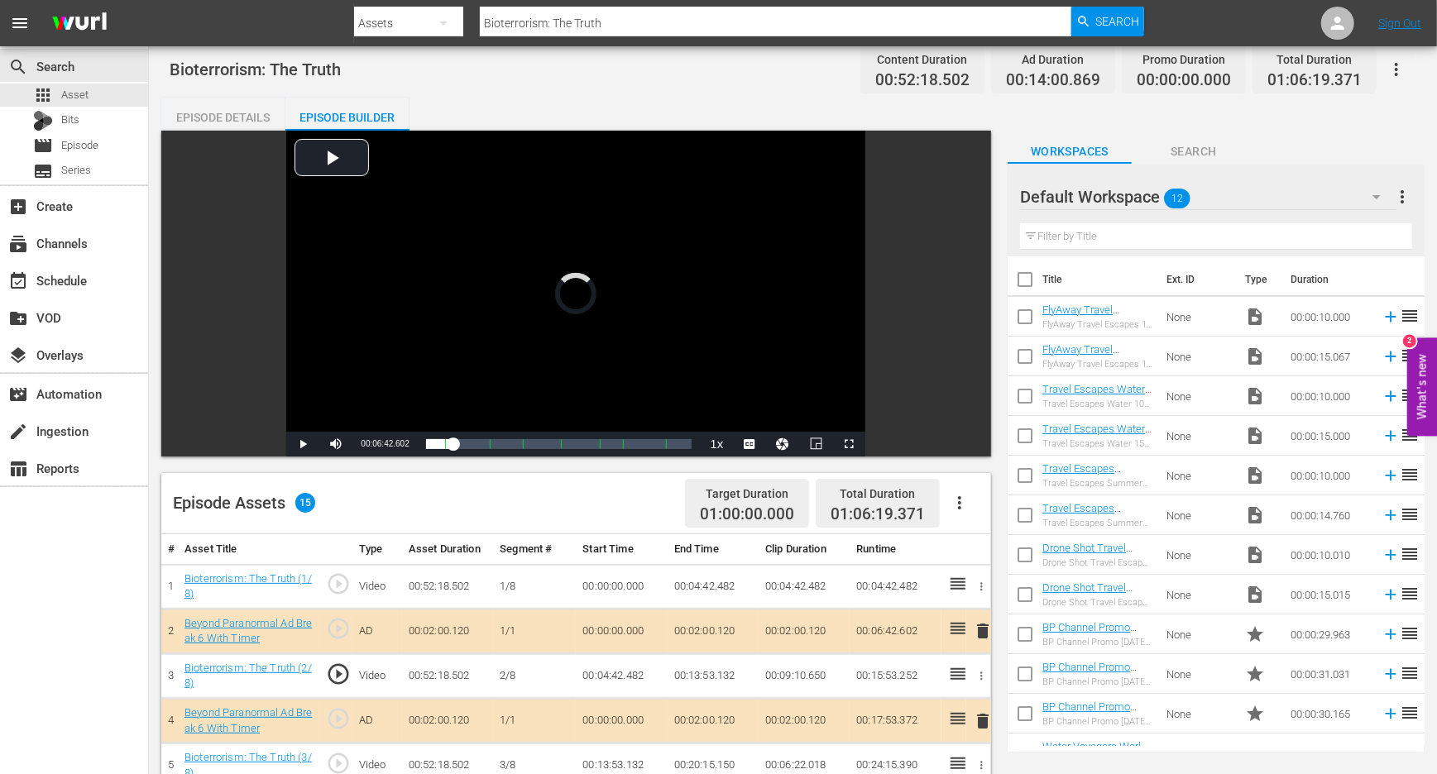
scroll to position [2, 0]
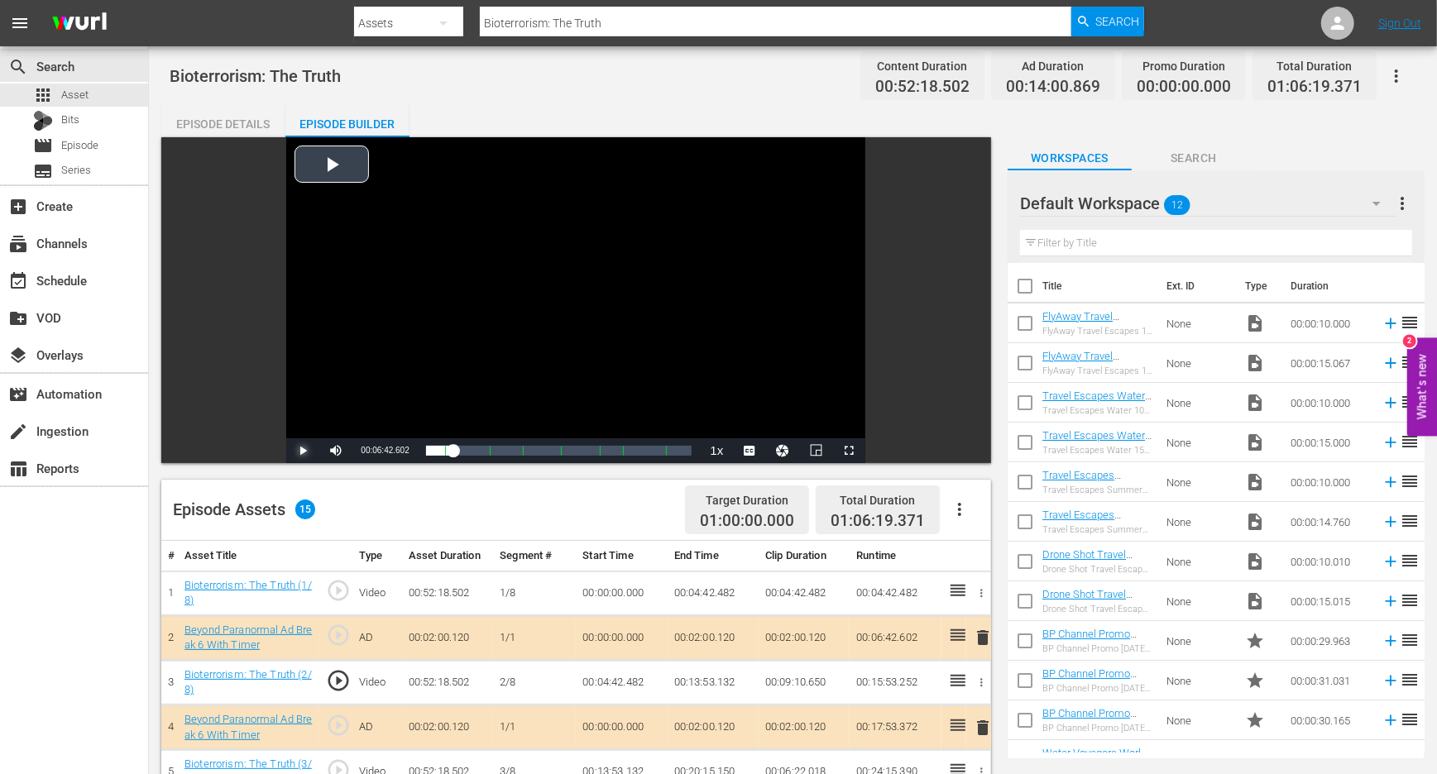
click at [303, 451] on span "Video Player" at bounding box center [303, 451] width 0 height 0
click at [397, 502] on div "Episode Assets 15 Target Duration 01:00:00.000 Total Duration 01:06:19.371" at bounding box center [576, 510] width 830 height 61
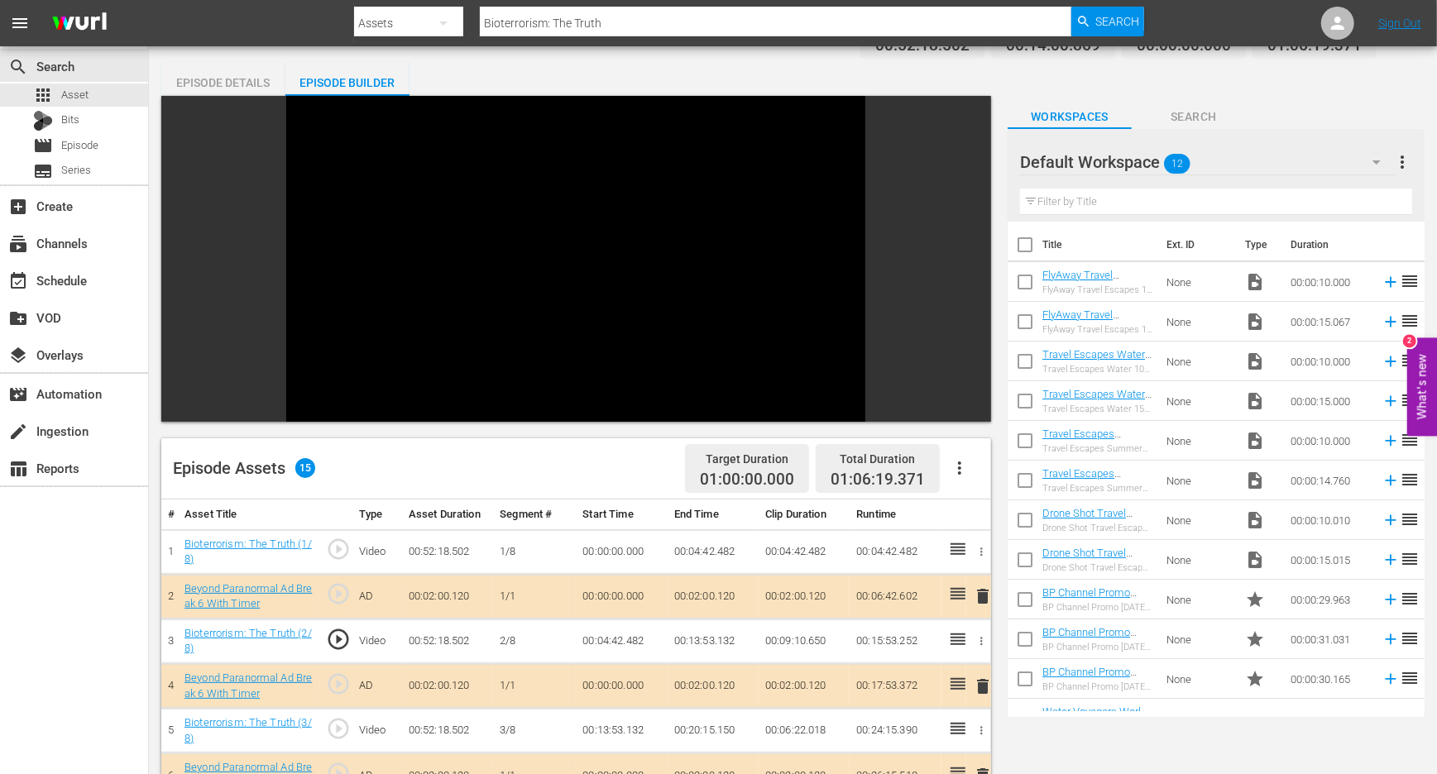
scroll to position [79, 0]
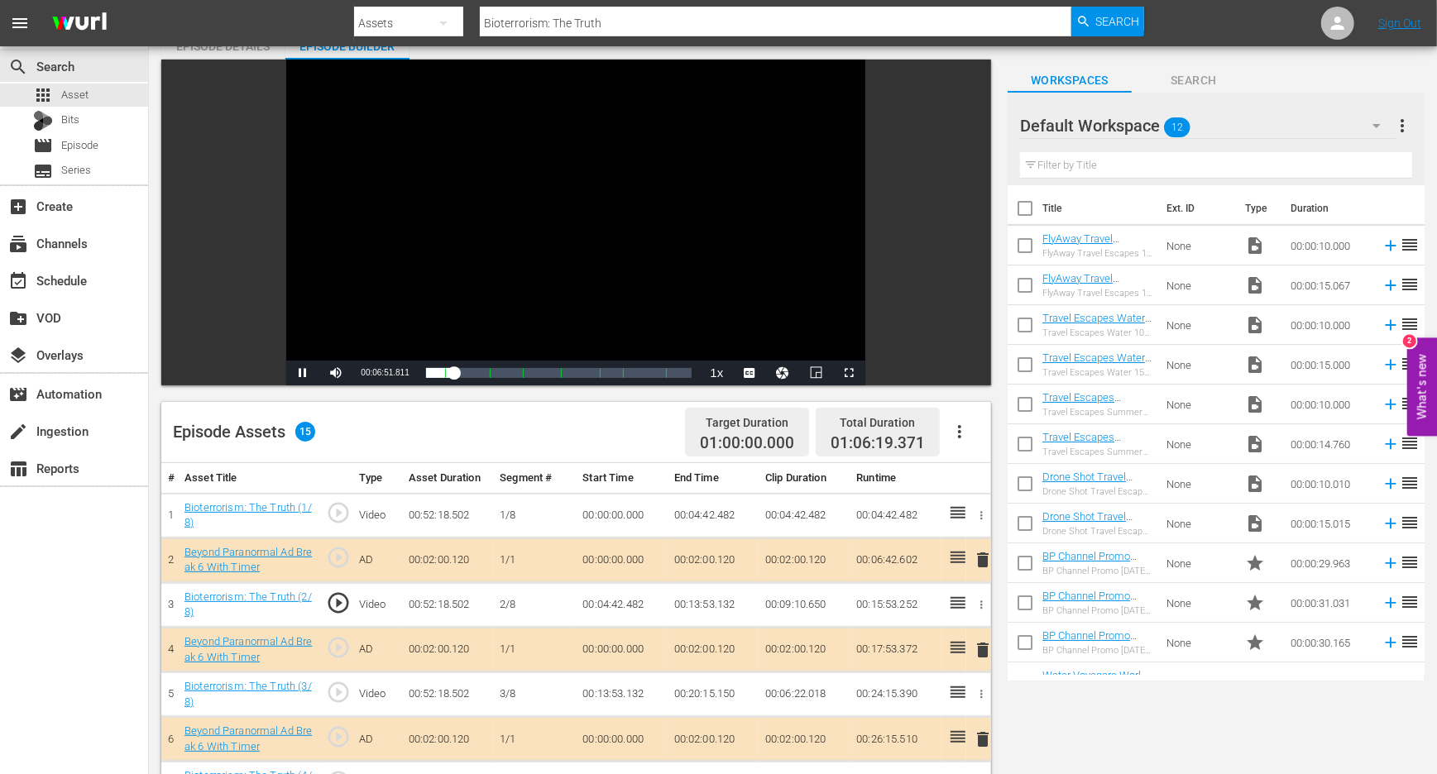
click at [382, 329] on div "Video Player" at bounding box center [575, 210] width 579 height 301
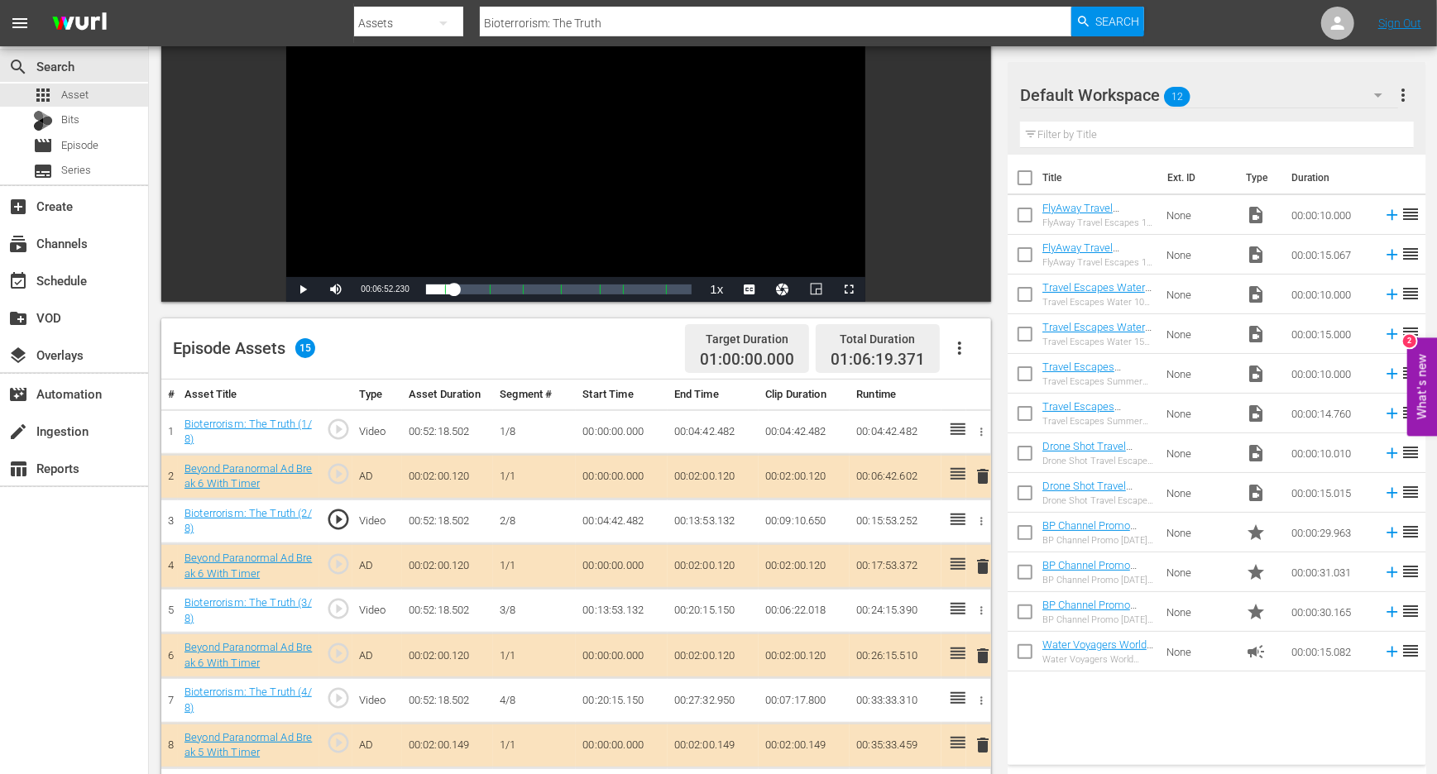
scroll to position [0, 0]
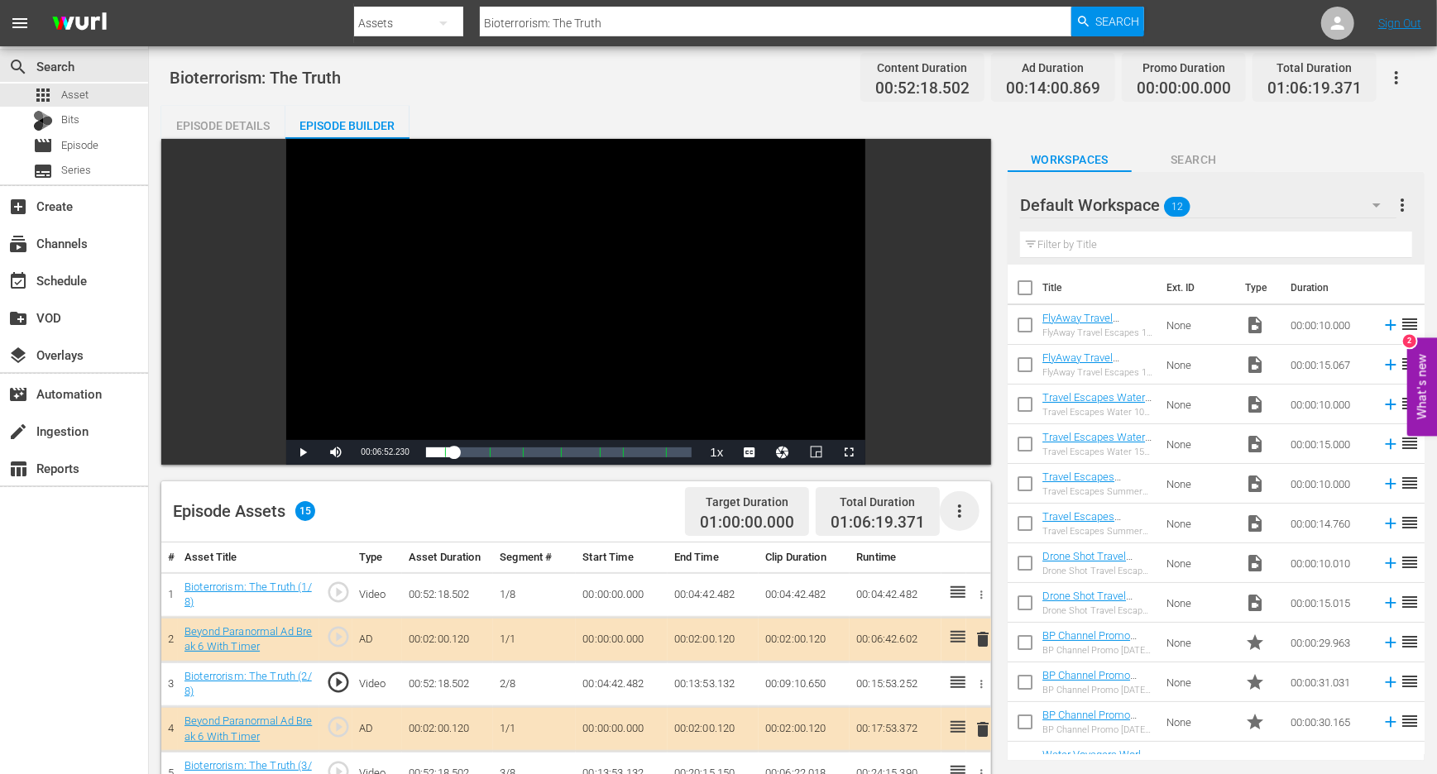
click at [961, 507] on icon "button" at bounding box center [960, 511] width 20 height 20
click at [986, 516] on div "Edit Cue Points" at bounding box center [1009, 518] width 113 height 40
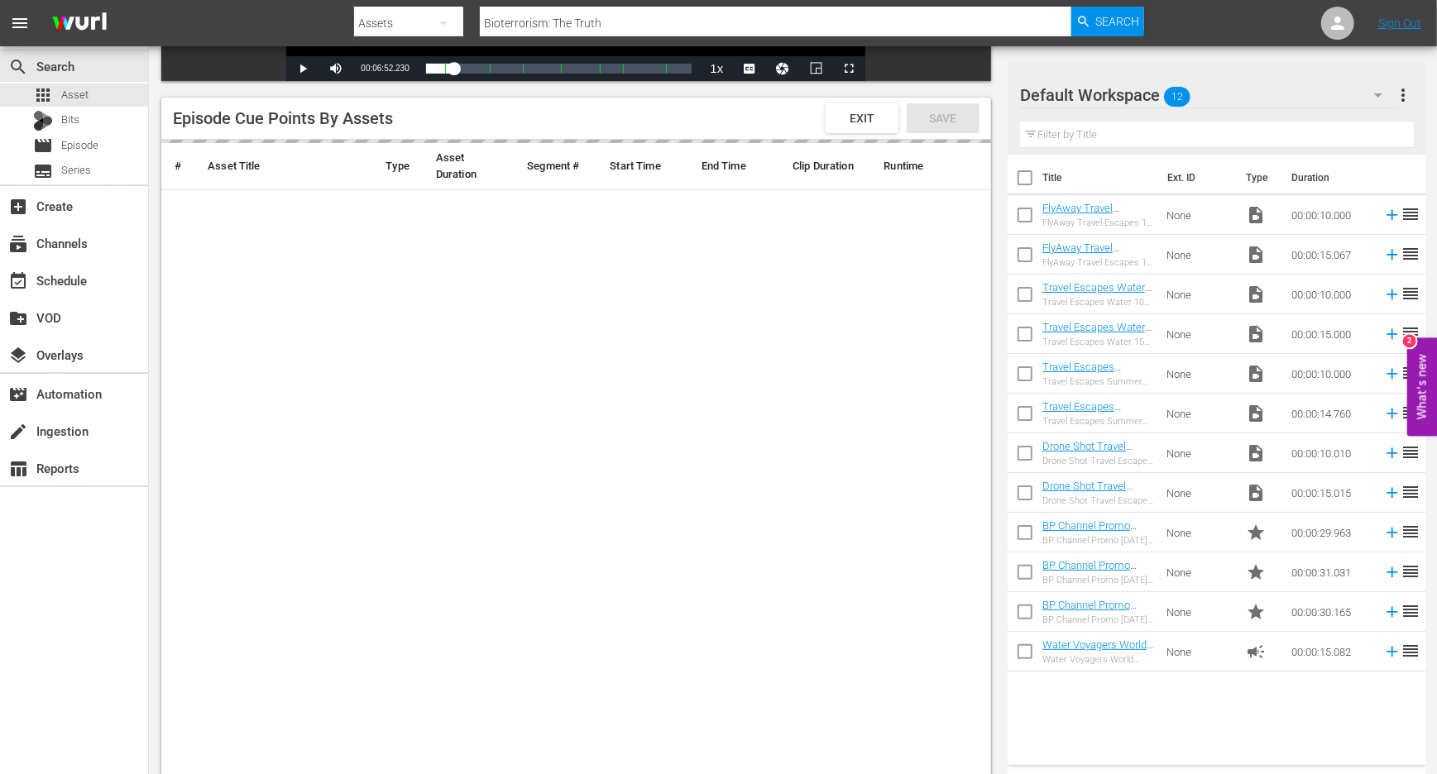
scroll to position [472, 0]
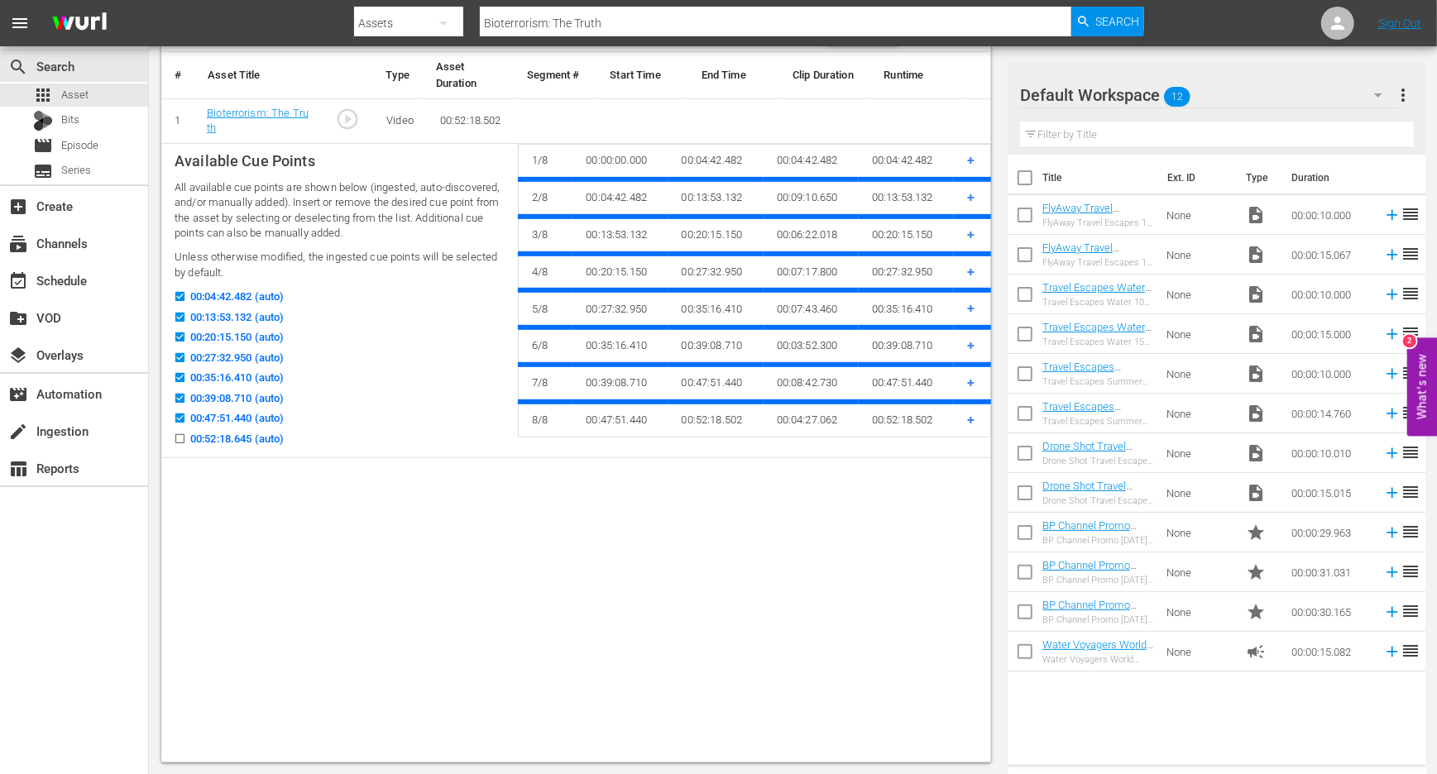
click at [174, 436] on input "00:52:18.645 (auto)" at bounding box center [175, 442] width 21 height 12
checkbox input "true"
click at [180, 295] on input "00:04:42.482 (auto)" at bounding box center [175, 300] width 21 height 12
checkbox input "false"
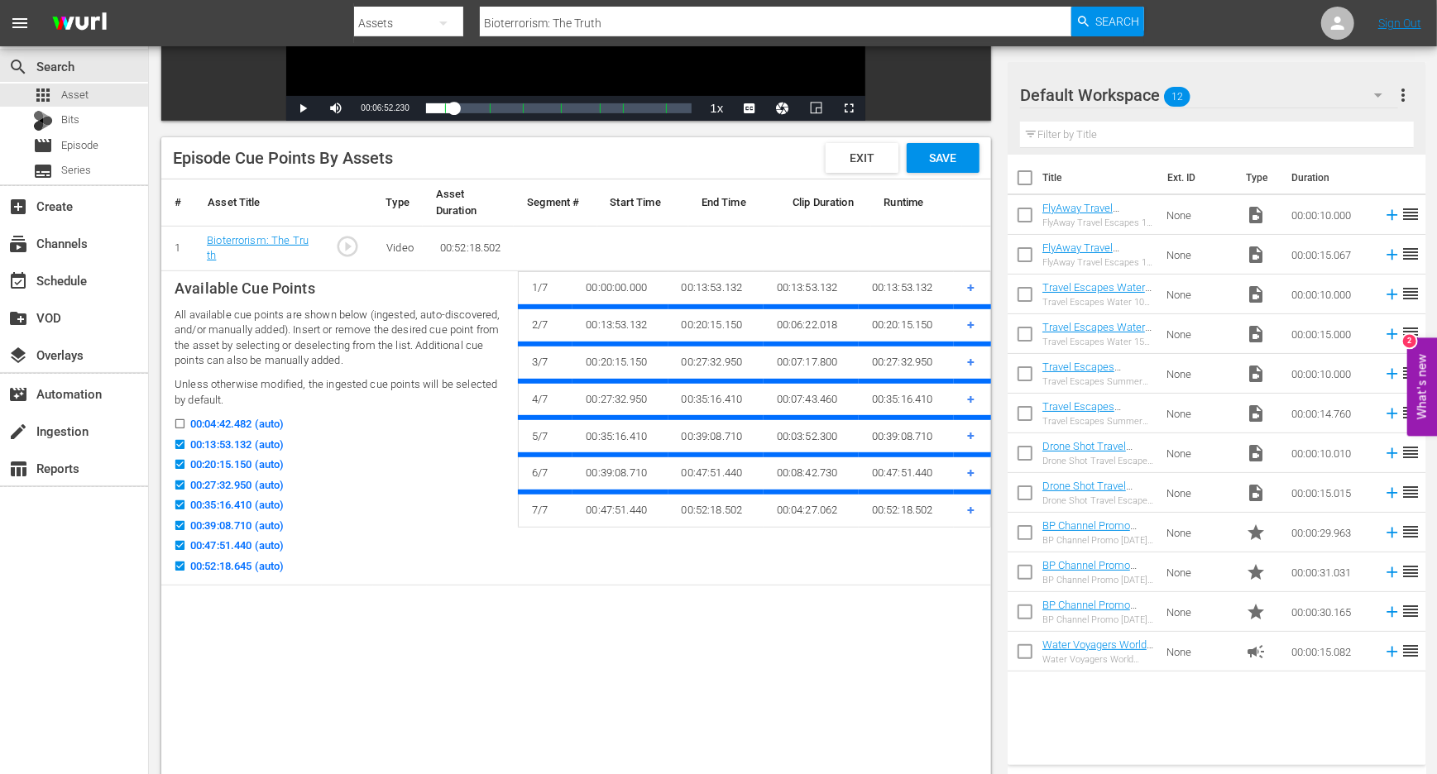
scroll to position [271, 0]
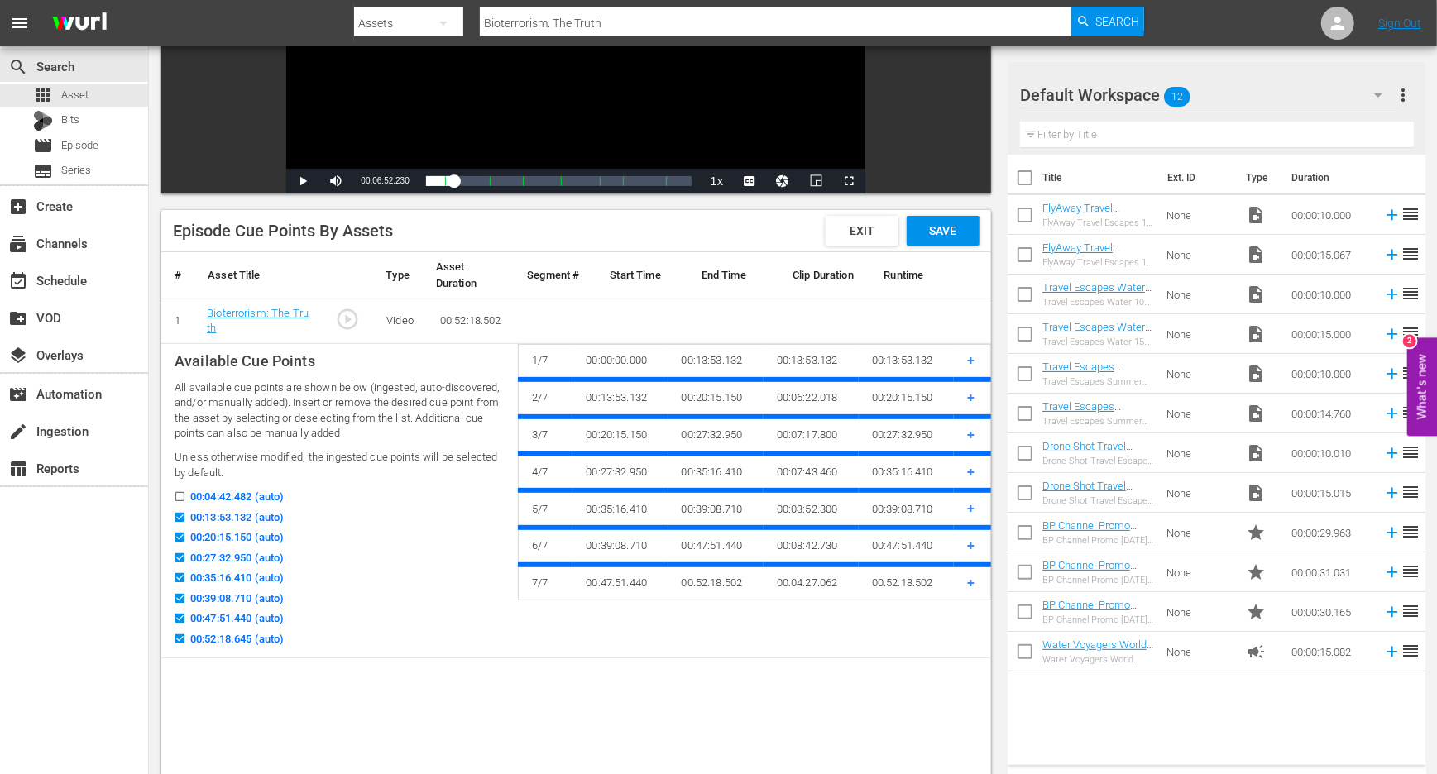
click at [177, 640] on input "00:52:18.645 (auto)" at bounding box center [175, 642] width 21 height 12
checkbox input "false"
click at [177, 578] on input "00:35:16.410 (auto)" at bounding box center [175, 581] width 21 height 12
checkbox input "false"
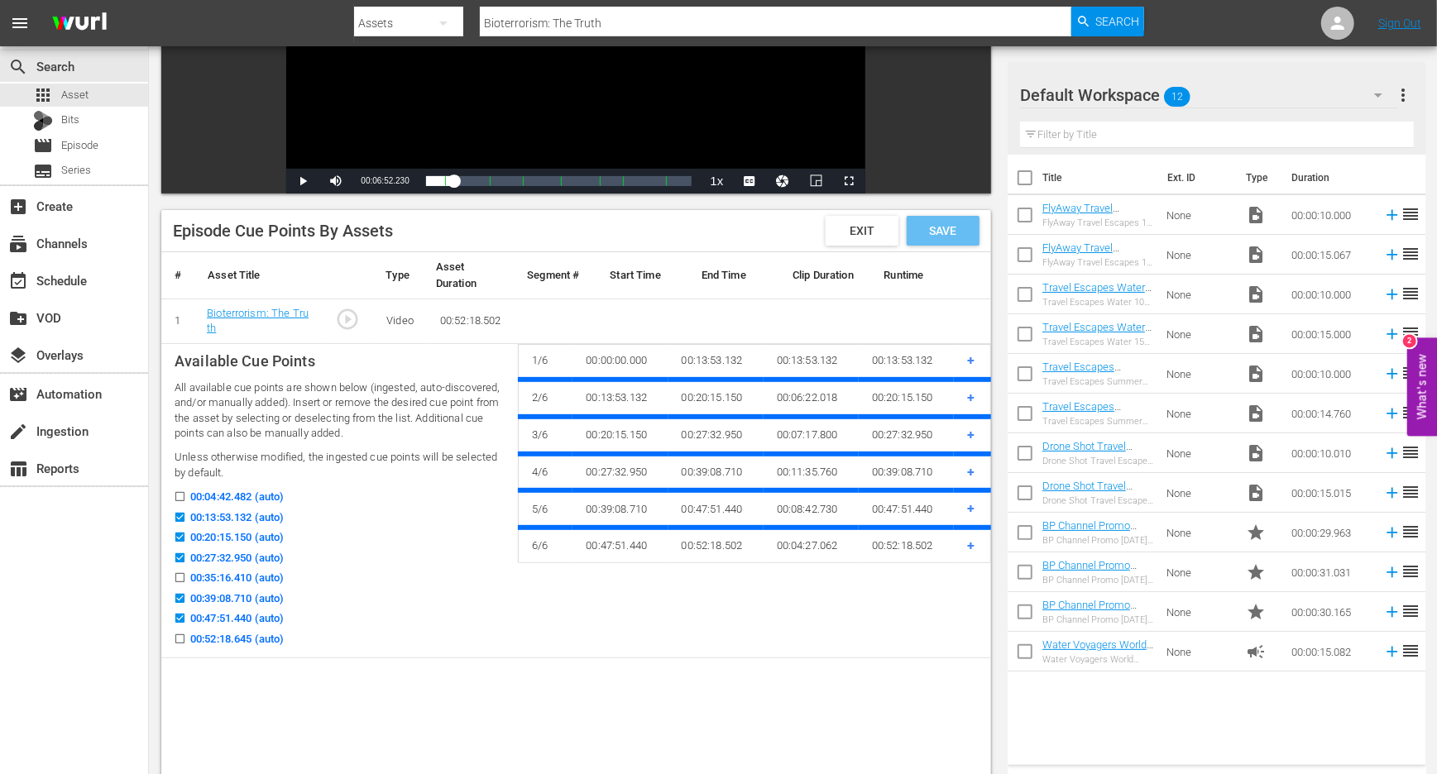
click at [964, 223] on div "Save" at bounding box center [943, 231] width 73 height 30
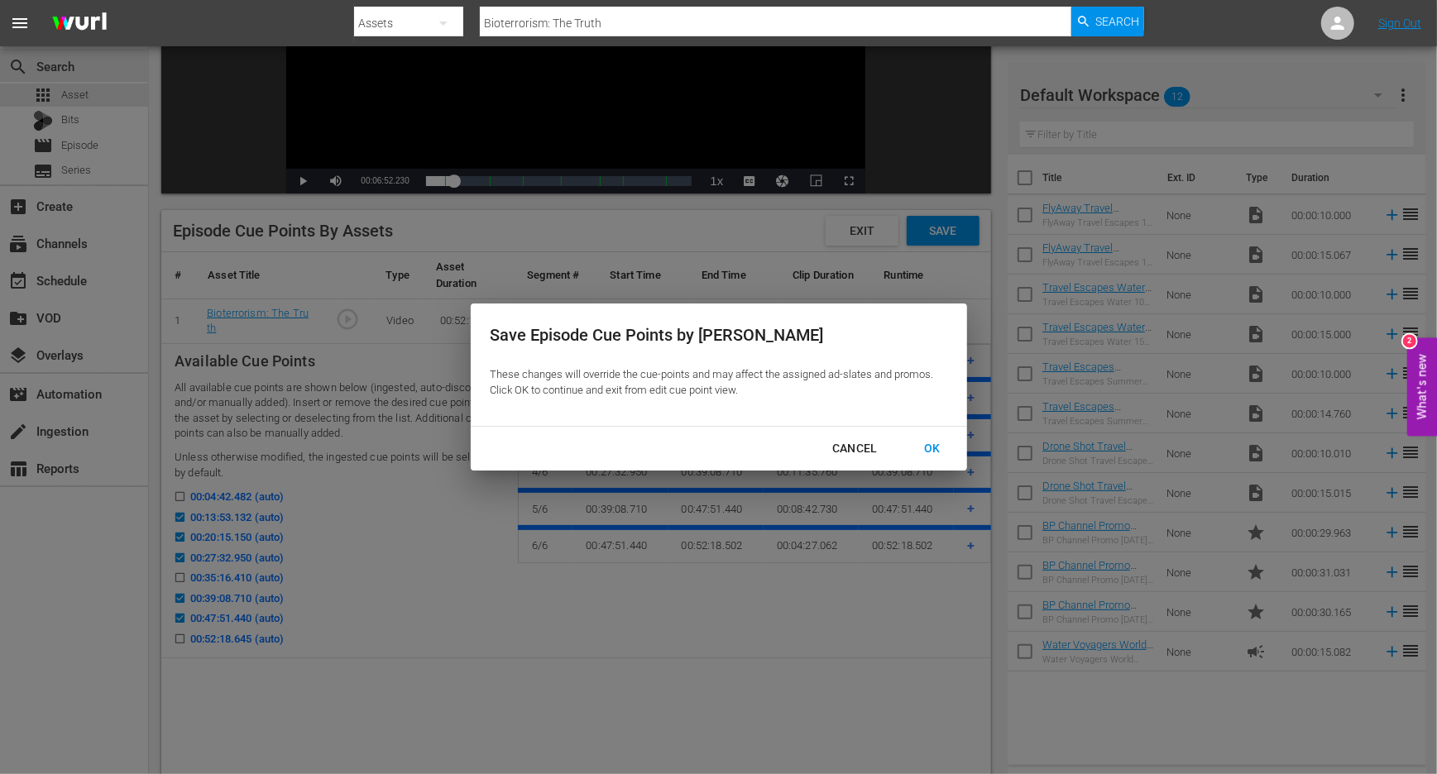
click at [932, 450] on div "OK" at bounding box center [932, 449] width 43 height 21
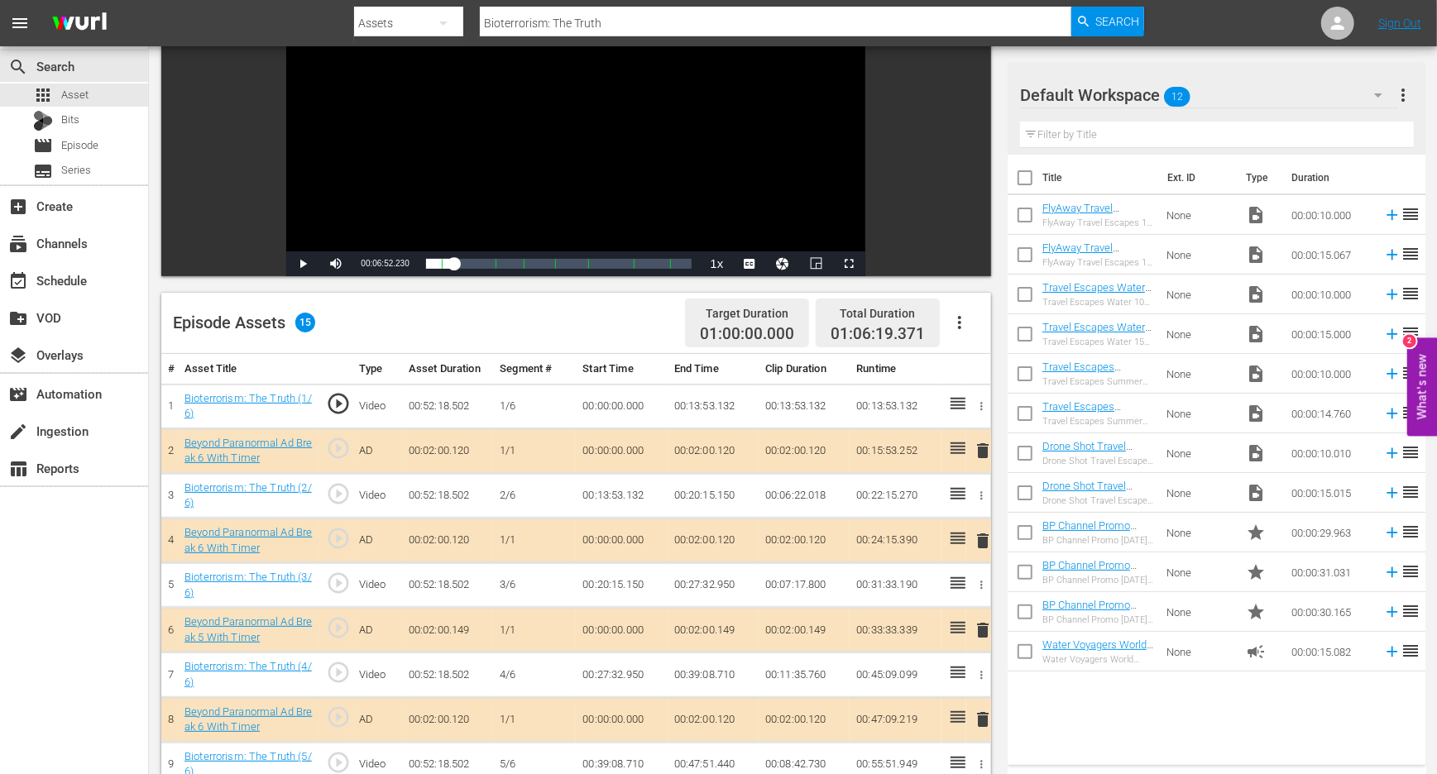
scroll to position [0, 0]
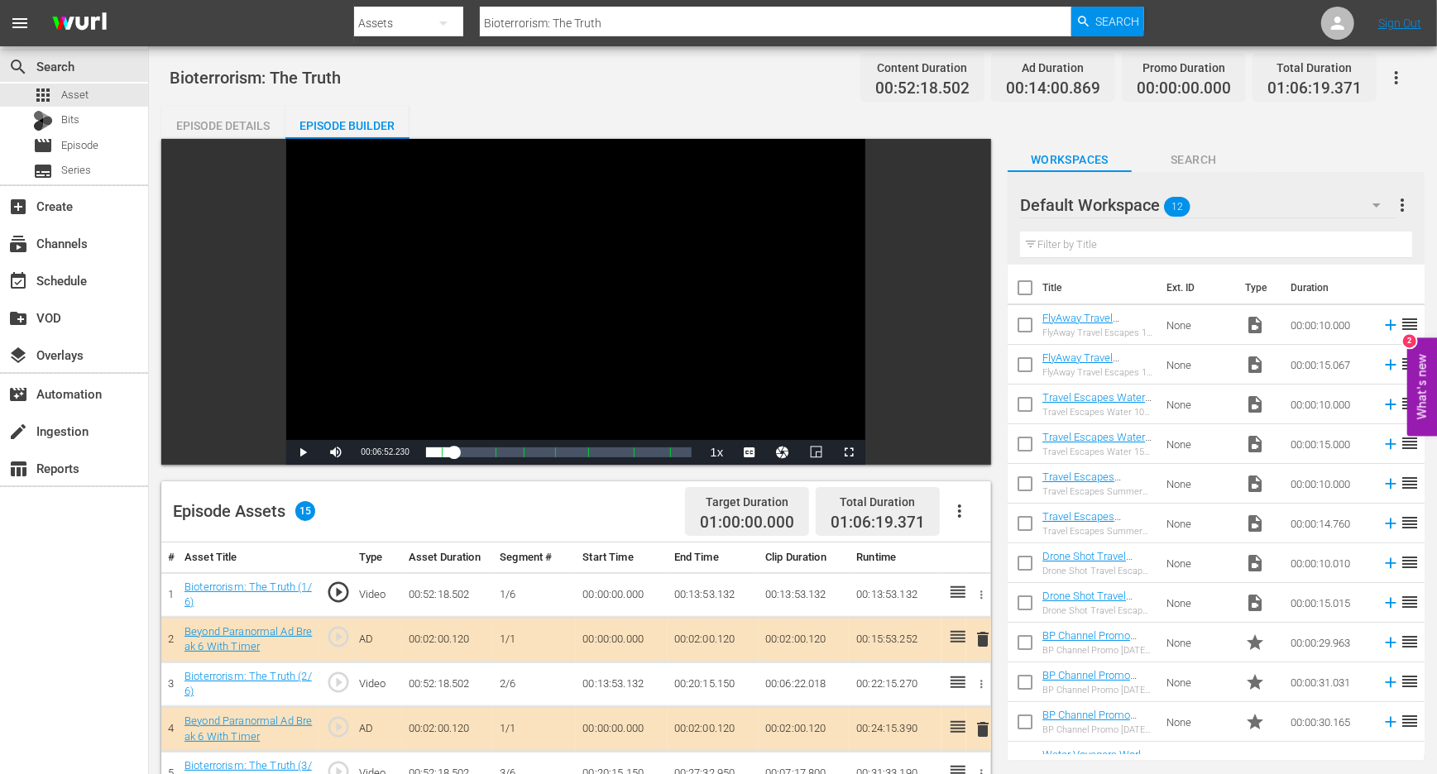
click at [960, 508] on icon "button" at bounding box center [960, 511] width 20 height 20
click at [974, 599] on div "Clear Ads" at bounding box center [1009, 598] width 113 height 40
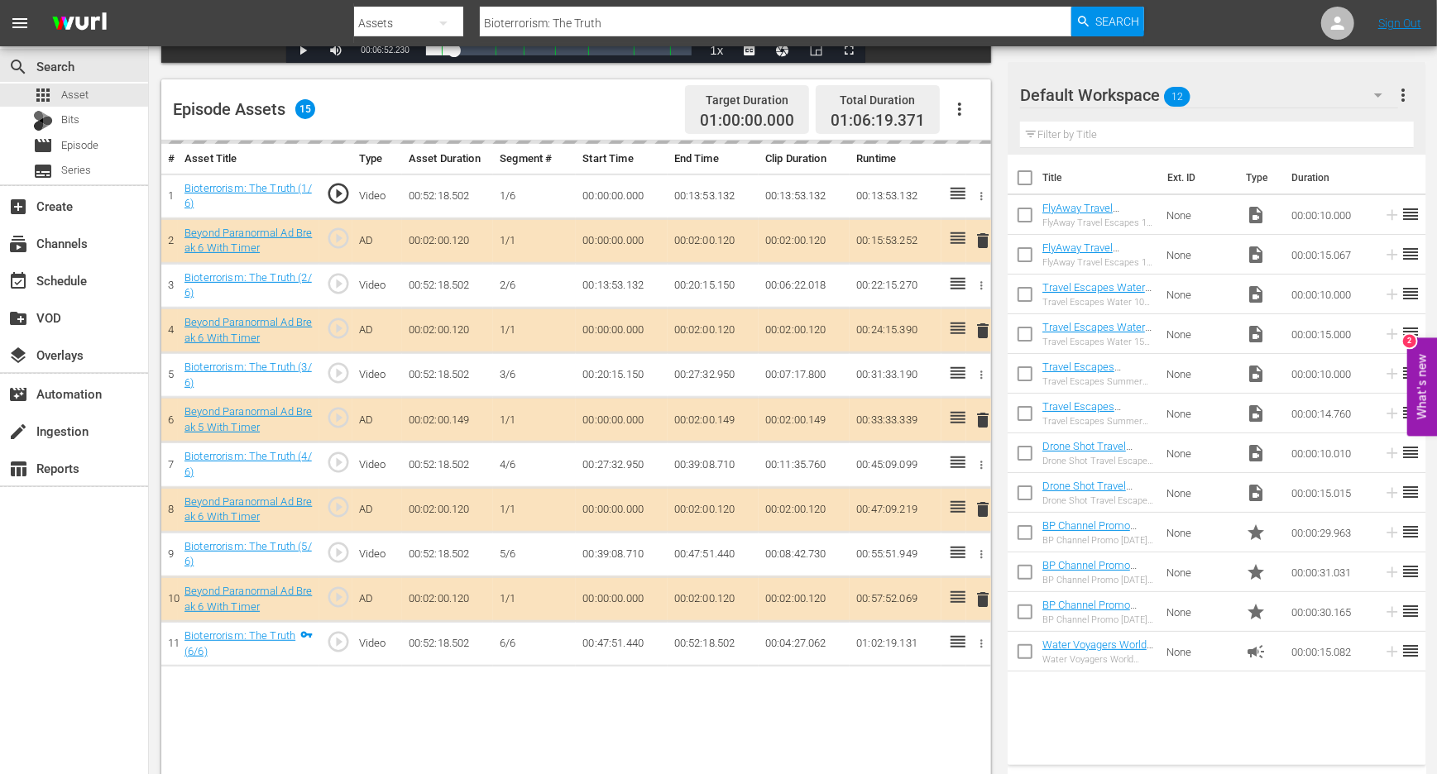
scroll to position [430, 0]
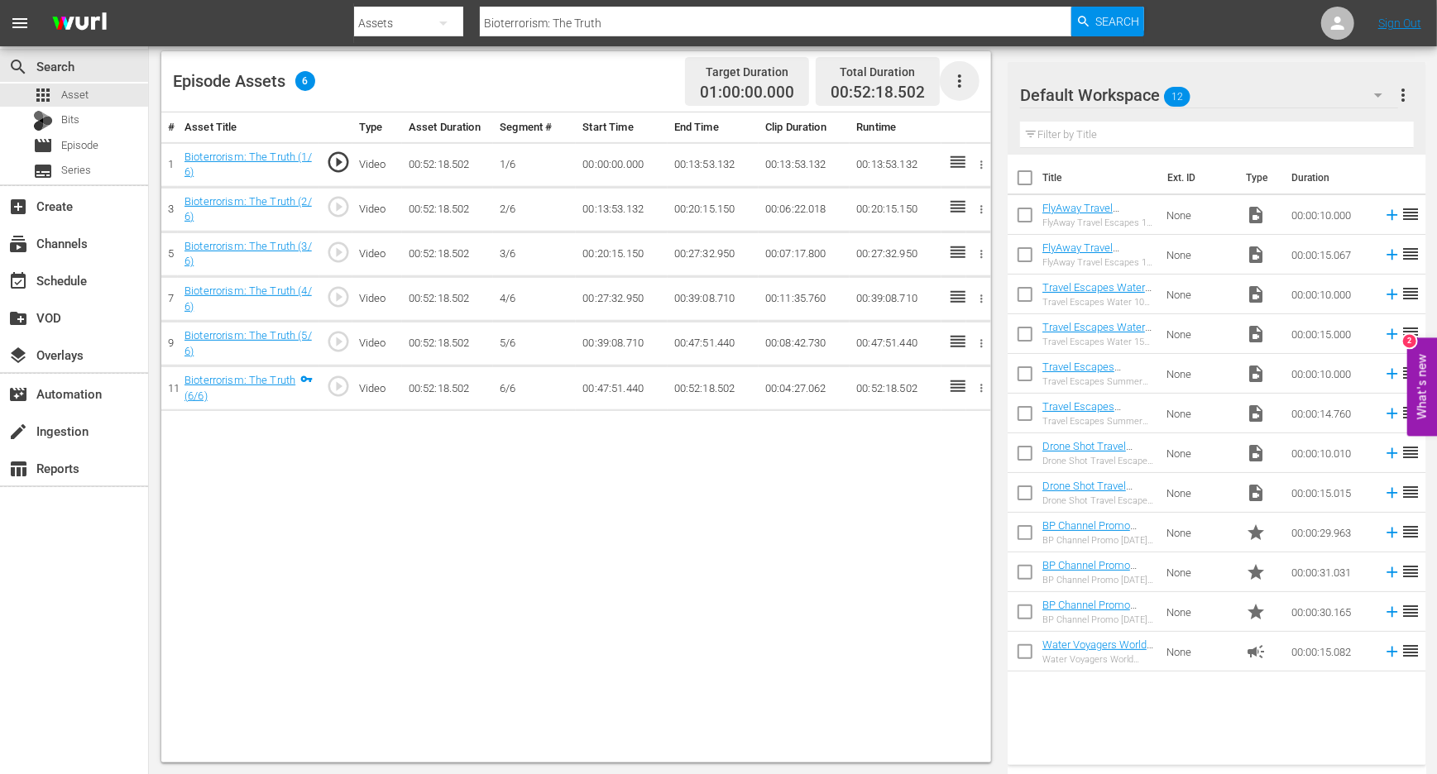
click at [958, 81] on icon "button" at bounding box center [959, 80] width 3 height 13
click at [968, 135] on div "Fill with Ads" at bounding box center [1009, 128] width 113 height 40
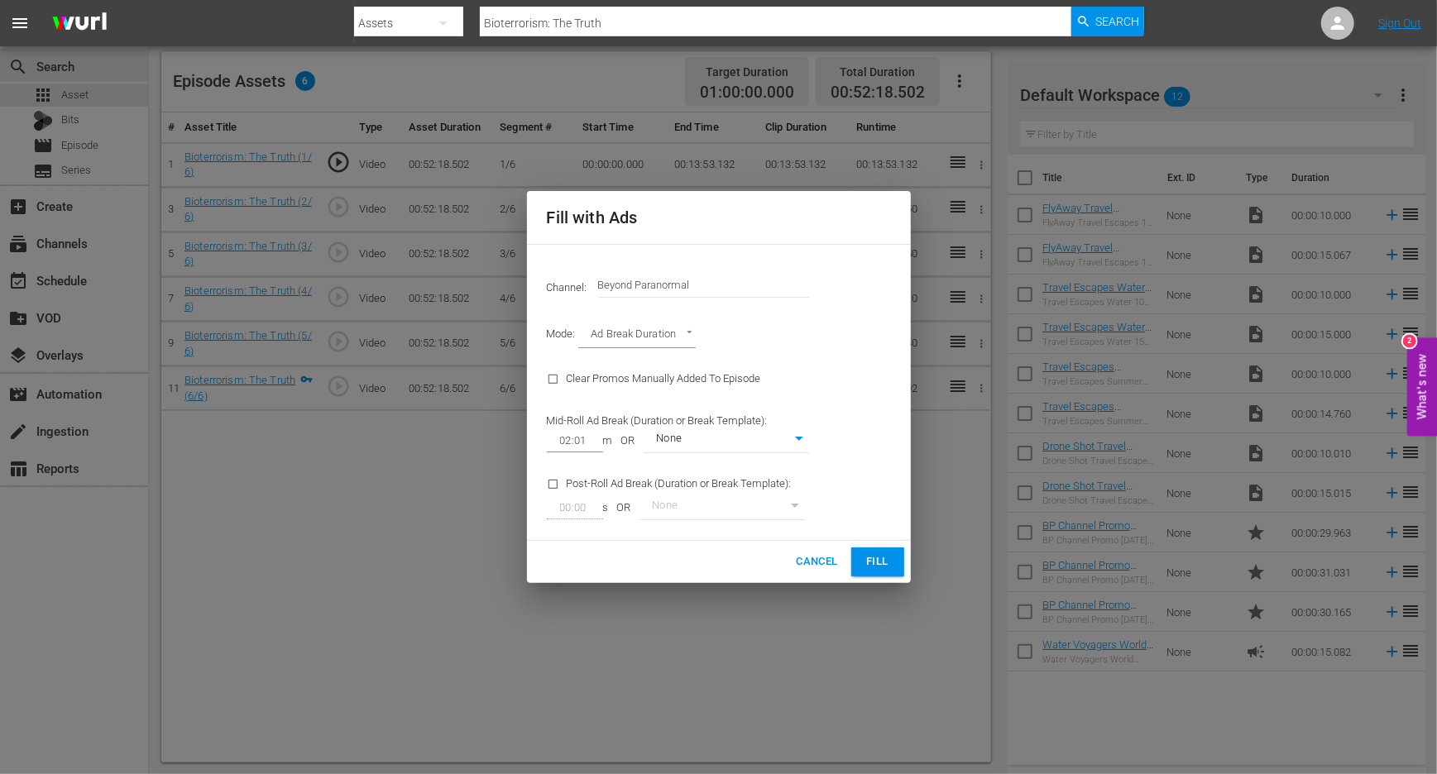
click at [869, 558] on span "Fill" at bounding box center [878, 562] width 26 height 19
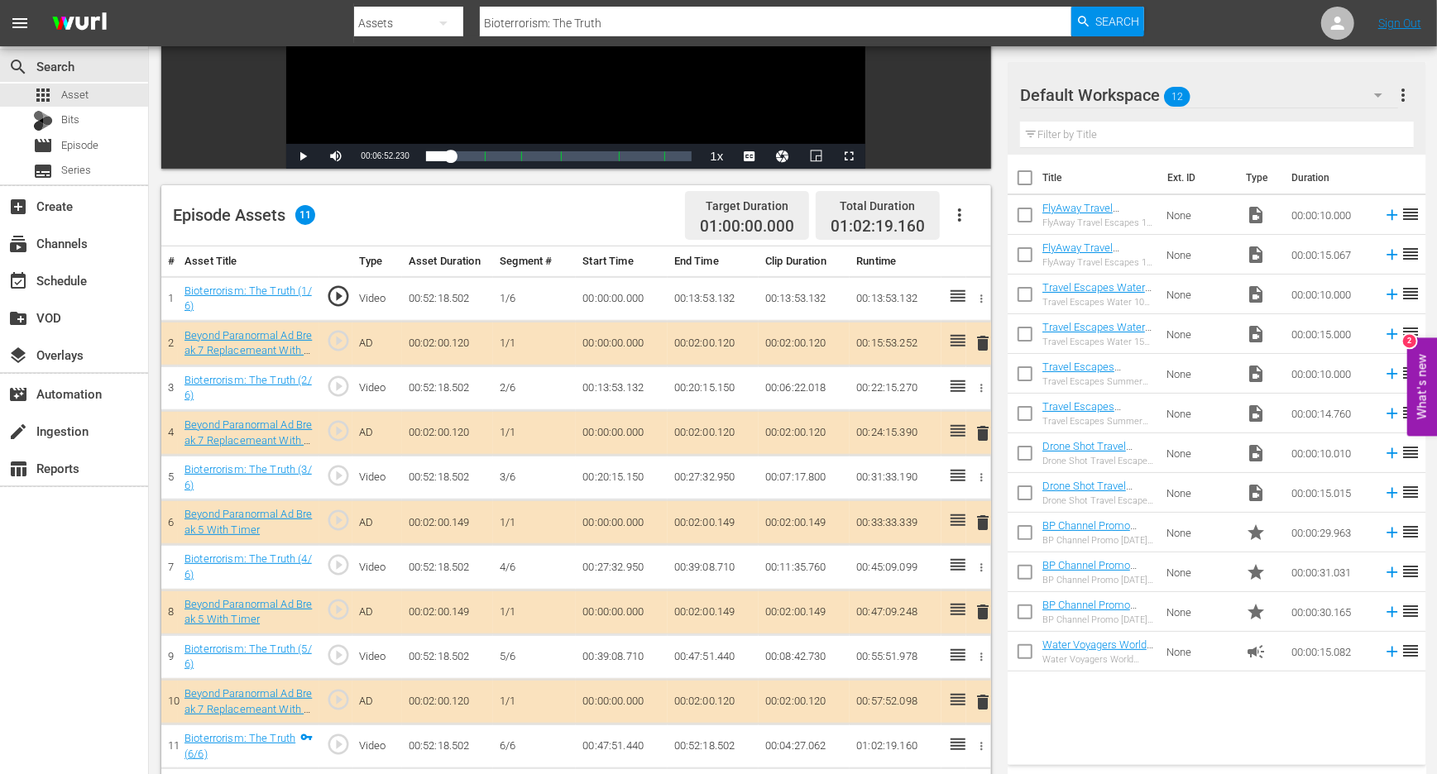
scroll to position [0, 0]
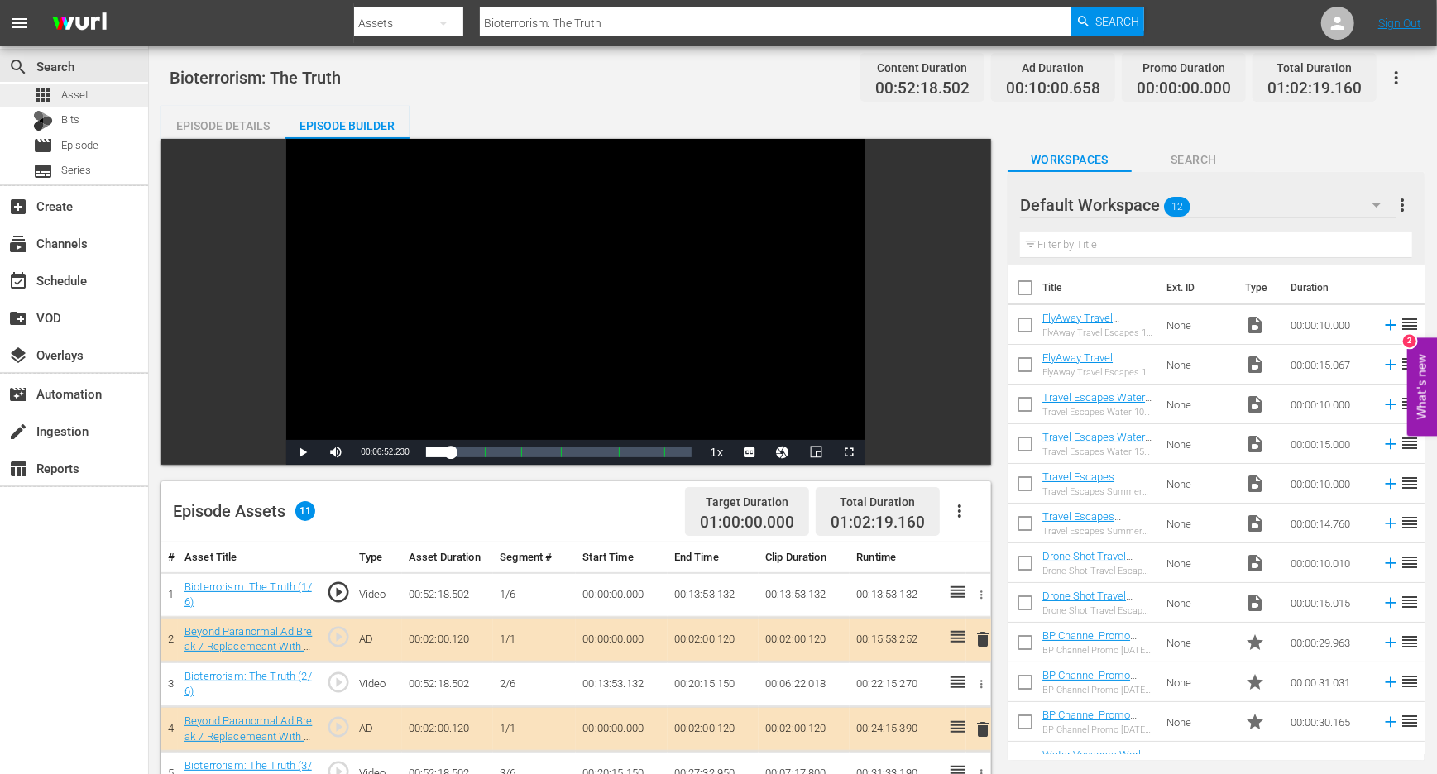
click at [74, 93] on span "Asset" at bounding box center [74, 95] width 27 height 17
